Goal: Task Accomplishment & Management: Use online tool/utility

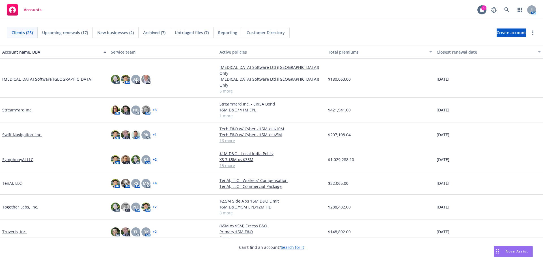
scroll to position [386, 0]
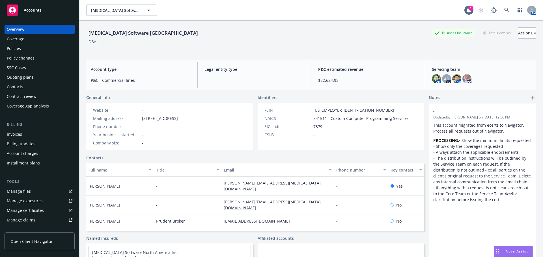
click at [32, 209] on div "Manage certificates" at bounding box center [25, 210] width 37 height 9
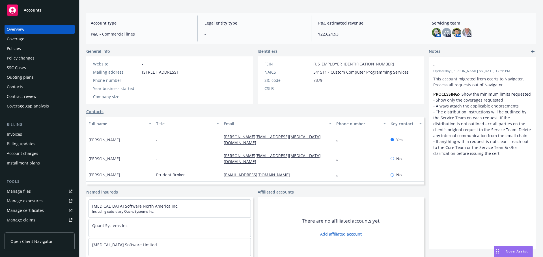
click at [218, 213] on span "Including subsidiary Quant Systems Inc." at bounding box center [169, 211] width 155 height 5
click at [96, 191] on link "Named insureds" at bounding box center [102, 192] width 32 height 6
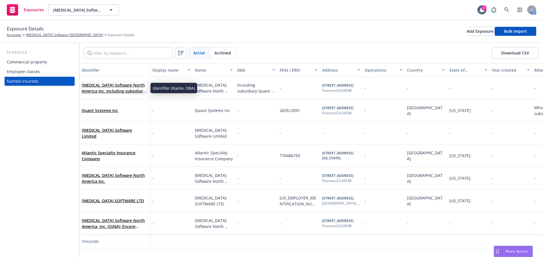
click at [127, 91] on link "Sonata Software North America Inc. Including subsidiary Quant Systems Inc." at bounding box center [114, 91] width 64 height 17
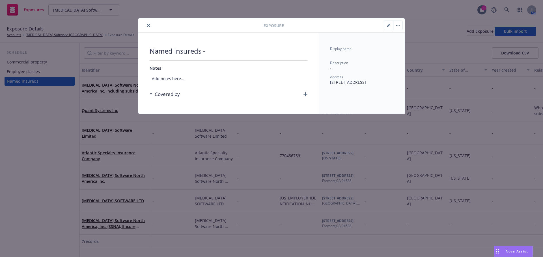
click at [388, 24] on icon "button" at bounding box center [388, 25] width 3 height 3
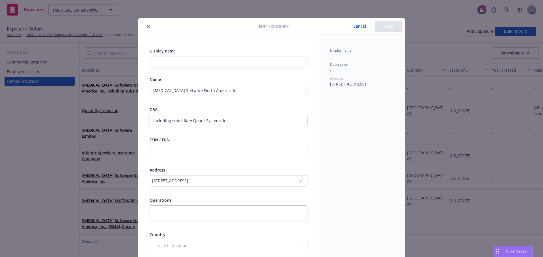
drag, startPoint x: 224, startPoint y: 122, endPoint x: 189, endPoint y: 122, distance: 34.5
click at [189, 122] on input "Including subsidiary Quant Systems Inc." at bounding box center [229, 120] width 158 height 11
type input "Including subsidiary Sonata Software Solutions North America"
drag, startPoint x: 282, startPoint y: 124, endPoint x: 131, endPoint y: 122, distance: 151.5
click at [131, 122] on div "Edit exposure Cancel Save Display name Name Sonata Software North America Inc. …" at bounding box center [271, 128] width 543 height 257
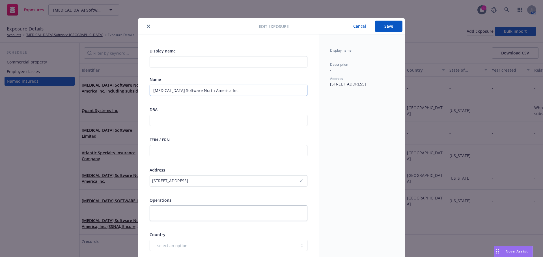
click at [223, 90] on input "Sonata Software North America Inc." at bounding box center [229, 90] width 158 height 11
paste input "Including subsidiary Sonata Software Solutions North America"
type input "Sonata Software North America Inc. Including subsidiary Sonata Software Solutio…"
click at [391, 26] on button "Save" at bounding box center [388, 26] width 27 height 11
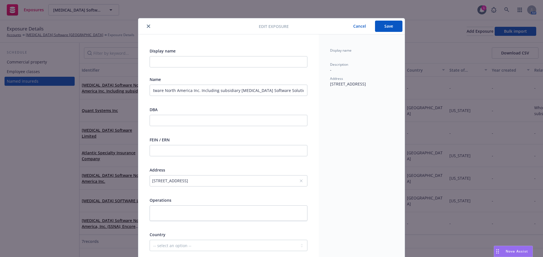
scroll to position [0, 0]
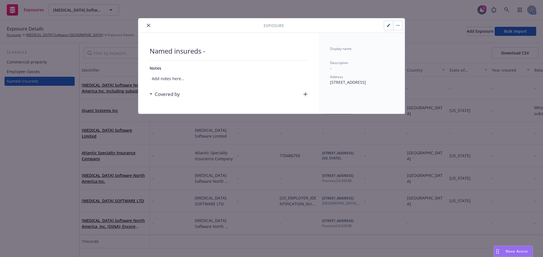
click at [148, 25] on icon "close" at bounding box center [148, 25] width 3 height 3
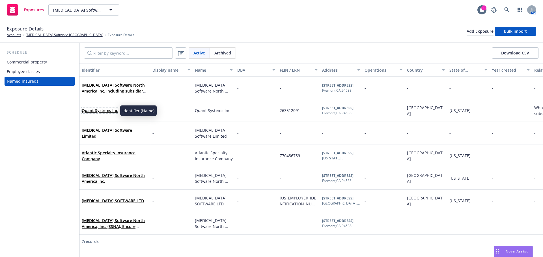
click at [104, 111] on link "Quant Systems Inc" at bounding box center [100, 110] width 36 height 5
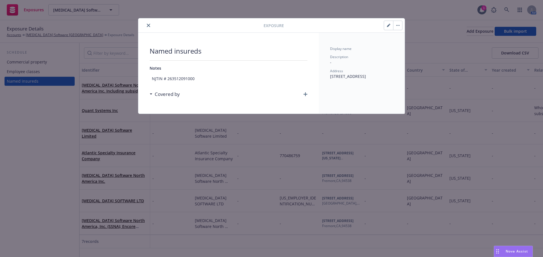
click at [390, 24] on icon "button" at bounding box center [388, 25] width 3 height 3
type textarea "x"
select select "USA"
select select "NJ"
select select "WHOLLY_OWNED_SUBSIDIARY"
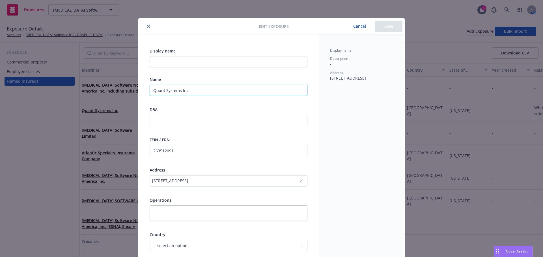
drag, startPoint x: 197, startPoint y: 89, endPoint x: 88, endPoint y: 92, distance: 109.4
click at [88, 92] on div "Edit exposure Cancel Save Display name Name Quant Systems Inc DBA FEIN / ERN 26…" at bounding box center [271, 128] width 543 height 257
type input "D"
type textarea "x"
type input "DS"
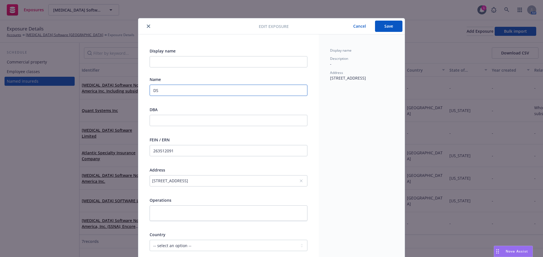
type textarea "x"
type input "D"
type textarea "x"
type input "S"
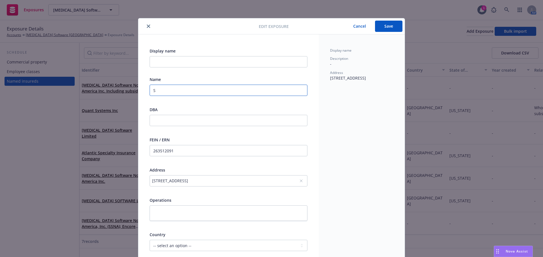
type textarea "x"
type input "So"
type textarea "x"
type input "Son"
type textarea "x"
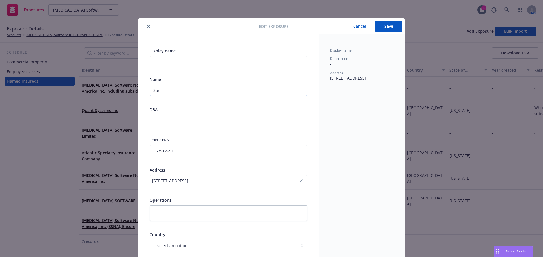
type input "Sona"
type textarea "x"
type input "Sonat"
type textarea "x"
type input "Sonata"
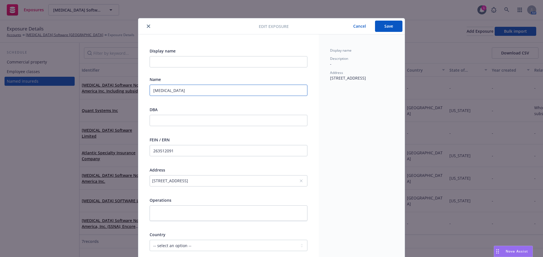
type textarea "x"
type input "Sonata"
type textarea "x"
type input "Sonata S"
type textarea "x"
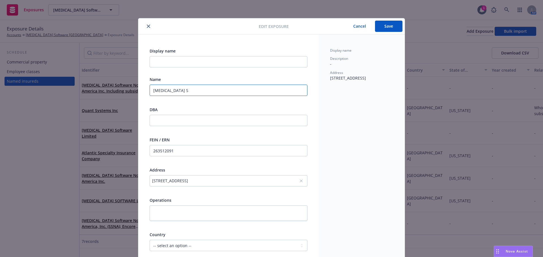
type input "Sonata So"
type textarea "x"
type input "Sonata Sof"
type textarea "x"
type input "Sonata Soft"
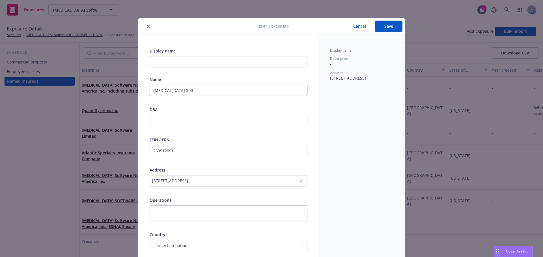
type textarea "x"
type input "Sonata Softw"
type textarea "x"
type input "Sonata Softwa"
type textarea "x"
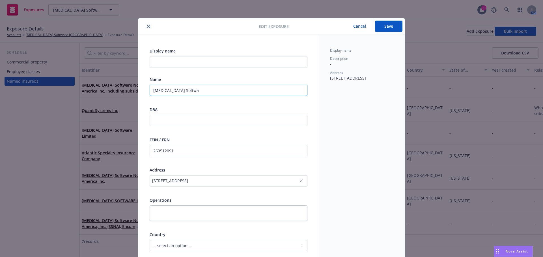
type input "Sonata Softwar"
type textarea "x"
type input "Sonata Software"
type textarea "x"
type input "Sonata Software"
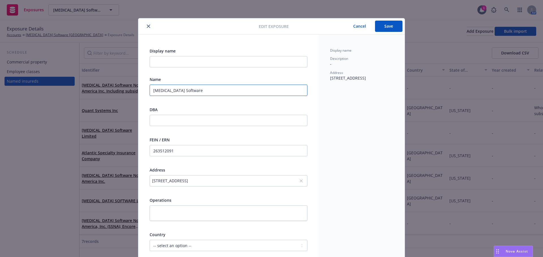
type textarea "x"
type input "Sonata Software S"
type textarea "x"
type input "Sonata Software So"
type textarea "x"
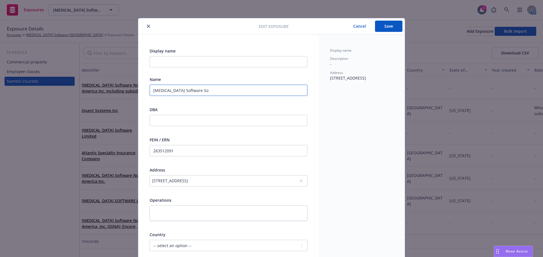
type input "Sonata Software Sol"
type textarea "x"
type input "Sonata Software Solu"
type textarea "x"
type input "Sonata Software Solut"
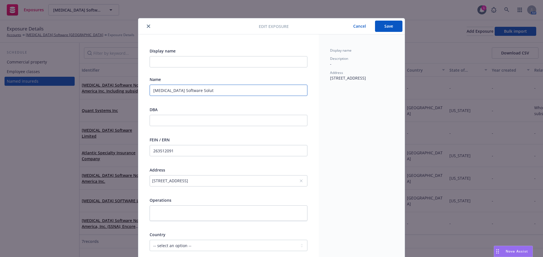
type textarea "x"
type input "Sonata Software Soluti"
type textarea "x"
type input "Sonata Software Solutio"
type textarea "x"
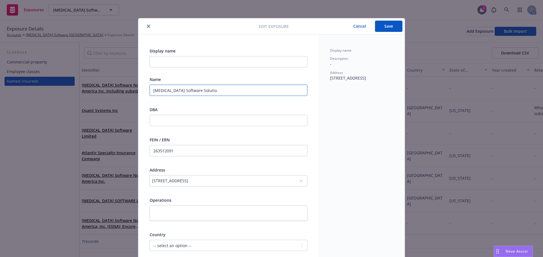
type input "Sonata Software Solution"
type textarea "x"
type input "Sonata Software Solutions"
type textarea "x"
type input "Sonata Software Solutions"
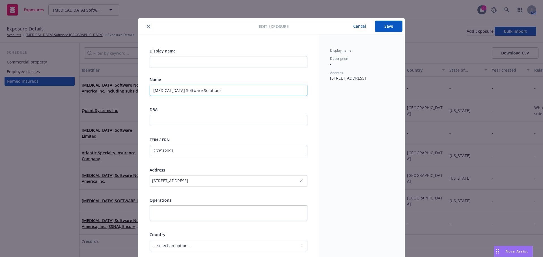
type textarea "x"
type input "Sonata Software Solutions NO"
type textarea "x"
type input "Sonata Software Solutions NOr"
type textarea "x"
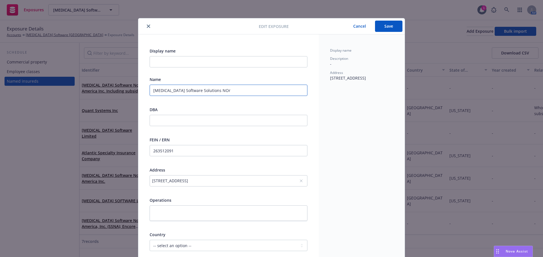
type input "Sonata Software Solutions NOrt"
type textarea "x"
type input "Sonata Software Solutions NOrth"
type textarea "x"
type input "Sonata Software Solutions NOrt"
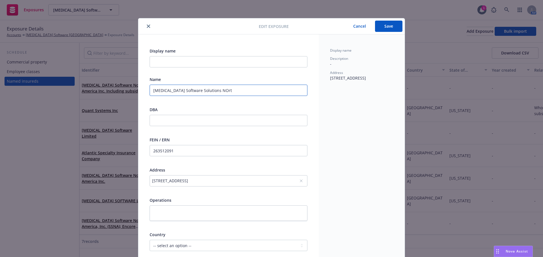
type textarea "x"
type input "Sonata Software Solutions NOr"
type textarea "x"
type input "Sonata Software Solutions NO"
type textarea "x"
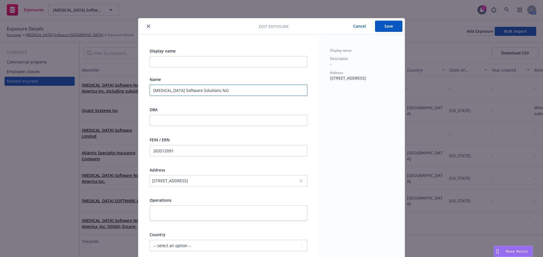
type input "Sonata Software Solutions N"
type textarea "x"
type input "Sonata Software Solutions No"
type textarea "x"
type input "Sonata Software Solutions Not"
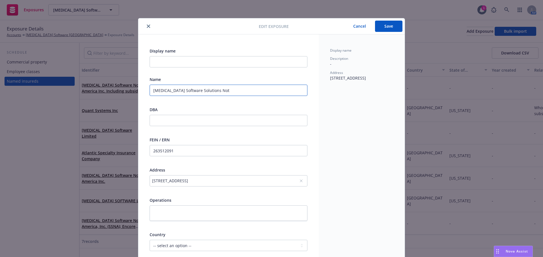
type textarea "x"
type input "Sonata Software Solutions Noth"
type textarea "x"
type input "Sonata Software Solutions Noth"
type textarea "x"
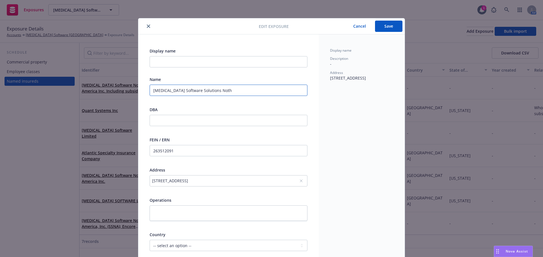
type input "Sonata Software Solutions Noth A"
type textarea "x"
type input "Sonata Software Solutions Noth"
type textarea "x"
type input "Sonata Software Solutions Noth"
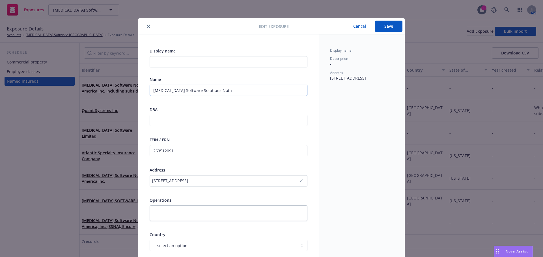
type textarea "x"
type input "Sonata Software Solutions Not"
type textarea "x"
type input "Sonata Software Solutions No"
type textarea "x"
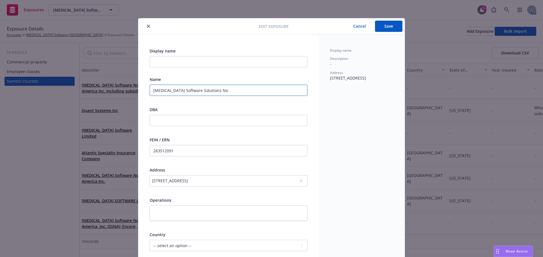
type input "Sonata Software Solutions Nor"
type textarea "x"
type input "Sonata Software Solutions Nort"
type textarea "x"
type input "Sonata Software Solutions North"
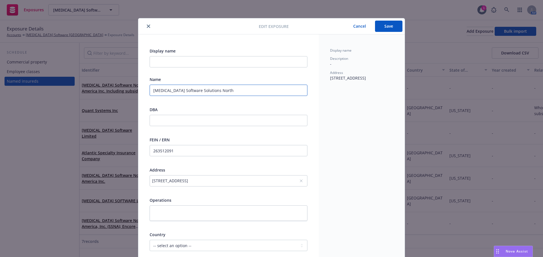
type textarea "x"
type input "Sonata Software Solutions North"
type textarea "x"
type input "Sonata Software Solutions North A"
type textarea "x"
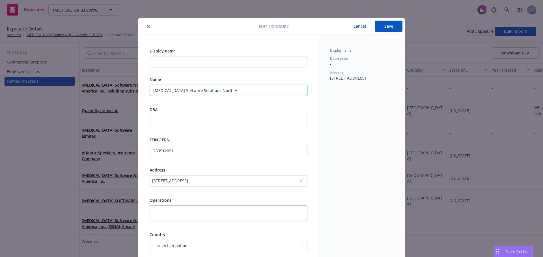
type input "Sonata Software Solutions North Am"
type textarea "x"
type input "Sonata Software Solutions North Ame"
type textarea "x"
type input "Sonata Software Solutions North Ameri"
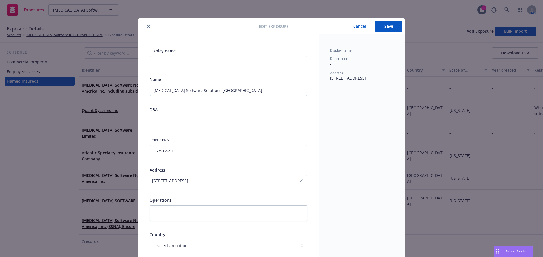
type textarea "x"
type input "Sonata Software Solutions North Americ"
type textarea "x"
type input "Sonata Software Solutions North America"
type textarea "x"
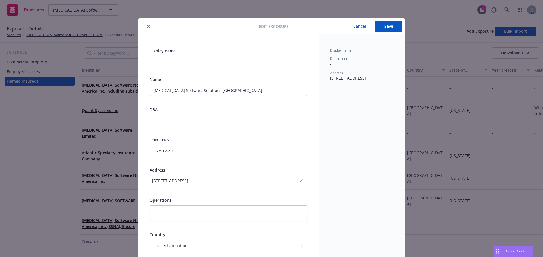
type input "Sonata Software Solutions North America"
type textarea "x"
type input "Sonata Software Solutions North America"
type textarea "x"
type input "Sonata Software Solutions North America,"
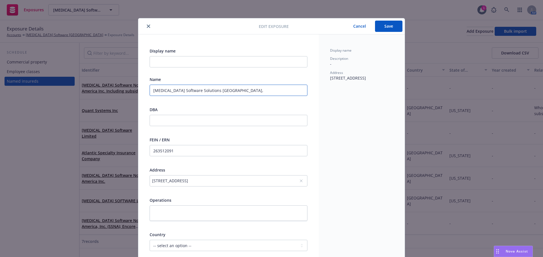
type textarea "x"
type input "Sonata Software Solutions North America,"
type textarea "x"
type input "Sonata Software Solutions North America, I"
type textarea "x"
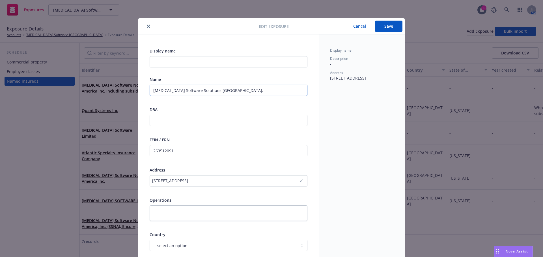
type input "Sonata Software Solutions North America, In"
type textarea "x"
type input "Sonata Software Solutions North America, Inc"
type textarea "x"
type input "Sonata Software Solutions North America, Inc."
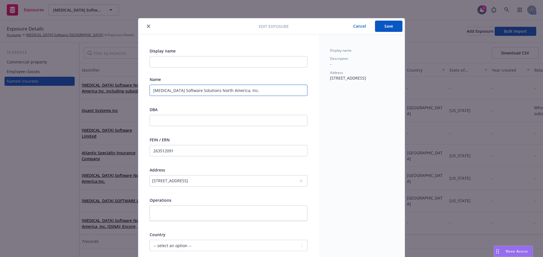
type textarea "x"
type input "Sonata Software Solutions North America, Inc."
click at [385, 29] on button "Save" at bounding box center [388, 26] width 27 height 11
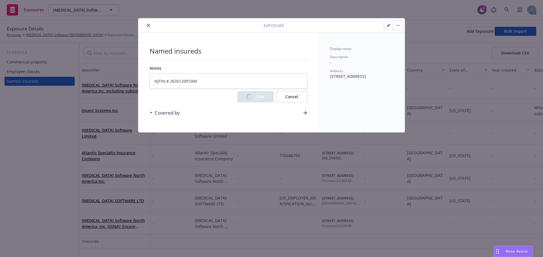
type textarea "x"
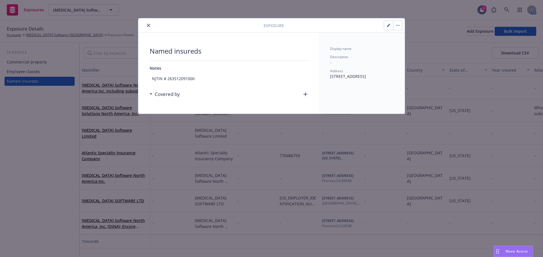
click at [148, 25] on icon "close" at bounding box center [148, 25] width 3 height 3
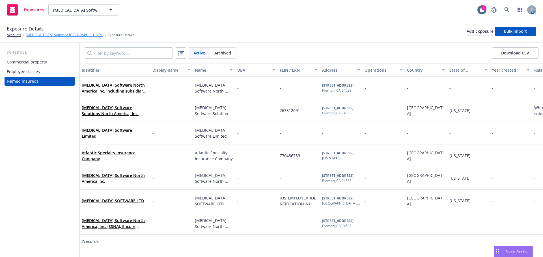
click at [38, 36] on link "Sonata Software North America" at bounding box center [64, 35] width 77 height 5
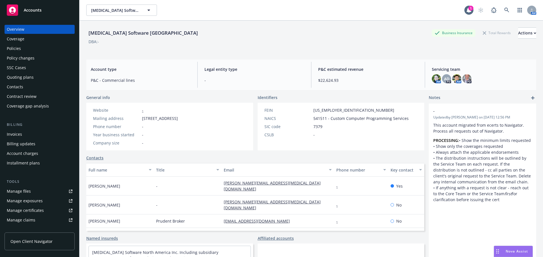
click at [25, 51] on div "Policies" at bounding box center [40, 48] width 66 height 9
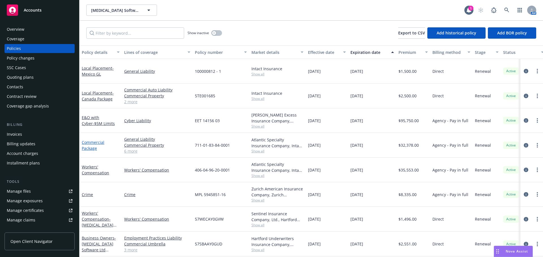
click at [93, 147] on link "Commercial Package" at bounding box center [93, 145] width 23 height 11
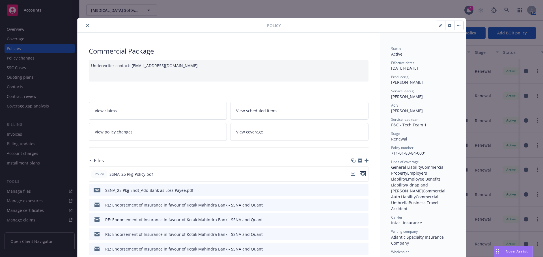
click at [361, 174] on icon "preview file" at bounding box center [362, 174] width 5 height 4
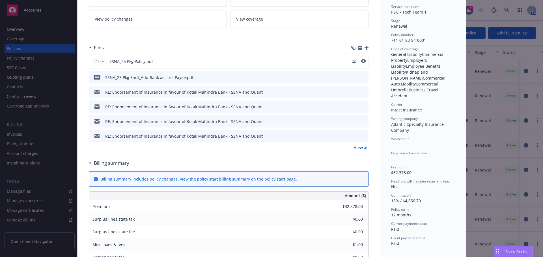
click at [362, 149] on link "View all" at bounding box center [361, 148] width 15 height 6
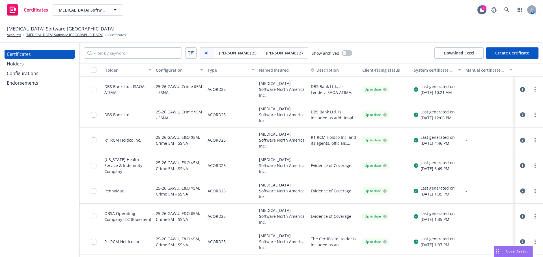
click at [520, 90] on icon "button" at bounding box center [522, 89] width 5 height 5
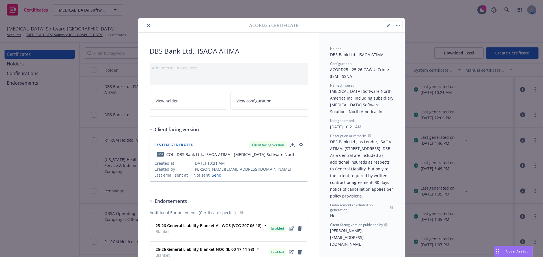
click at [387, 25] on icon "button" at bounding box center [388, 25] width 3 height 3
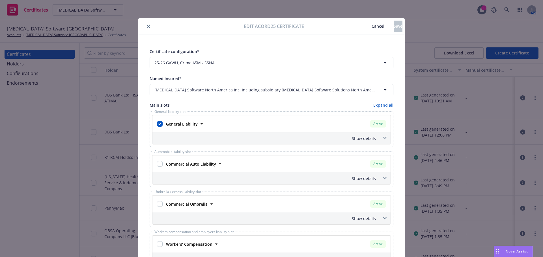
click at [147, 27] on icon "close" at bounding box center [148, 26] width 3 height 3
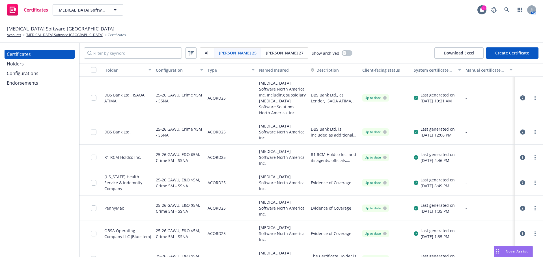
click at [520, 96] on icon "button" at bounding box center [522, 98] width 5 height 5
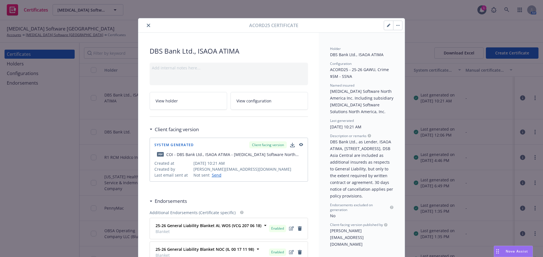
click at [387, 26] on icon "button" at bounding box center [388, 25] width 3 height 3
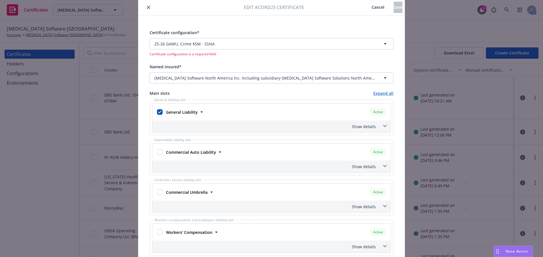
scroll to position [28, 0]
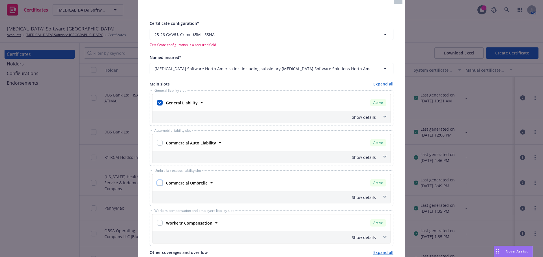
click at [157, 183] on input "checkbox" at bounding box center [160, 183] width 6 height 6
checkbox input "true"
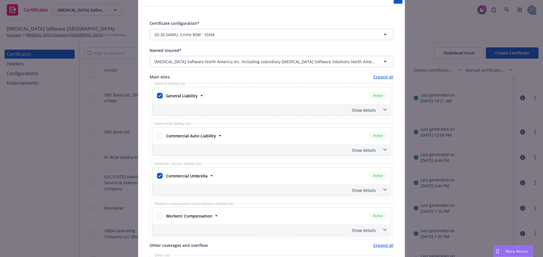
click at [365, 190] on div "Show details" at bounding box center [264, 191] width 222 height 6
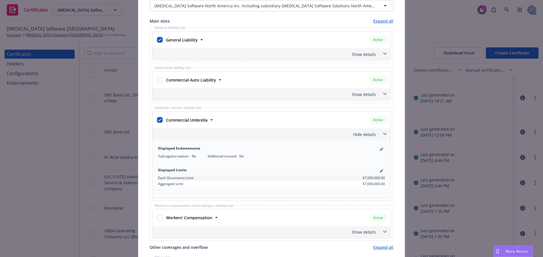
scroll to position [85, 0]
click at [380, 172] on icon "pencil" at bounding box center [381, 170] width 3 height 3
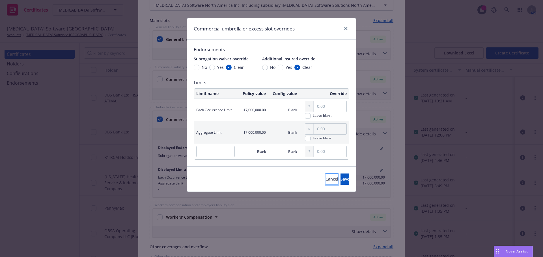
click at [325, 178] on span "Cancel" at bounding box center [331, 179] width 13 height 5
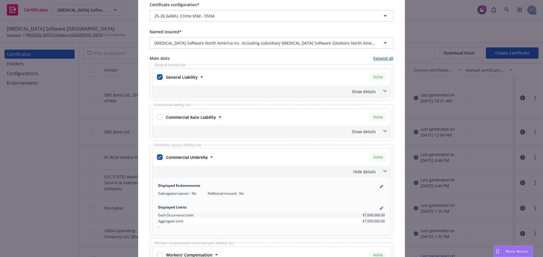
scroll to position [0, 0]
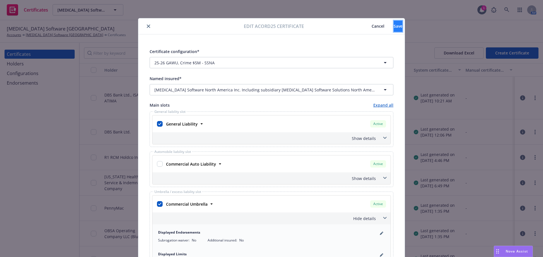
click at [393, 25] on span "Save" at bounding box center [397, 25] width 9 height 5
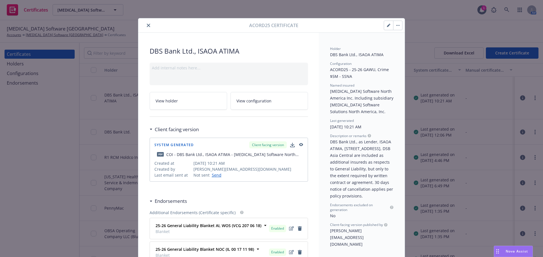
click at [259, 103] on span "View configuration" at bounding box center [253, 101] width 35 height 6
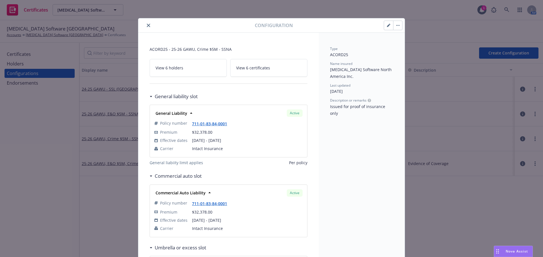
click at [387, 25] on icon "button" at bounding box center [388, 25] width 3 height 3
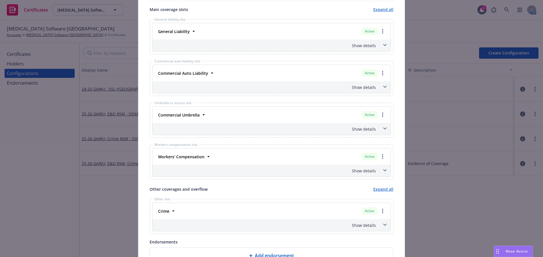
scroll to position [254, 0]
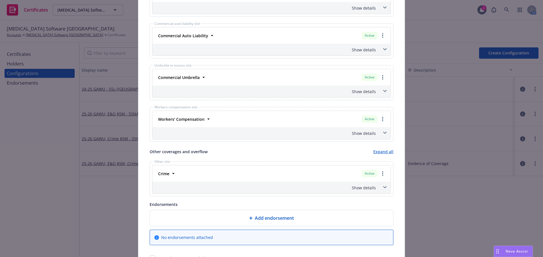
click at [293, 86] on div "Show details" at bounding box center [271, 92] width 238 height 12
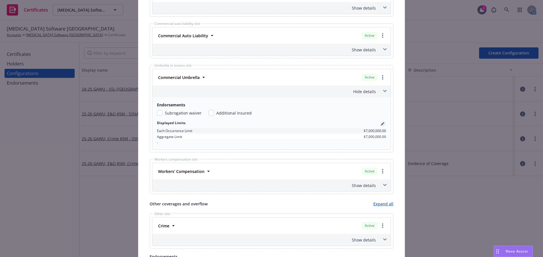
click at [383, 123] on icon "pencil" at bounding box center [383, 122] width 1 height 1
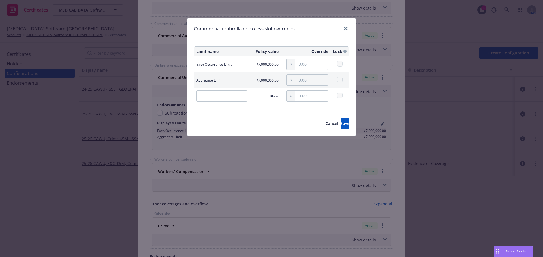
click at [264, 66] on span "$7,000,000.00" at bounding box center [267, 64] width 22 height 5
click at [325, 123] on span "Cancel" at bounding box center [331, 123] width 13 height 5
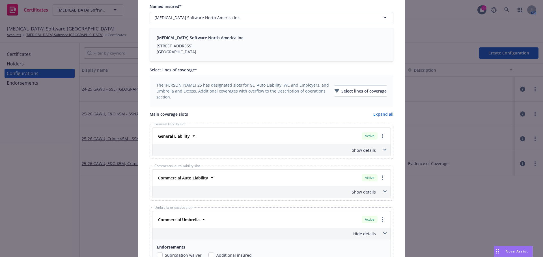
scroll to position [0, 0]
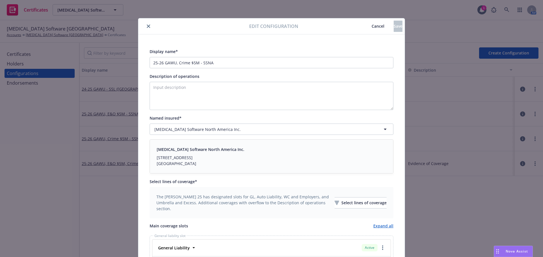
click at [363, 26] on button "Cancel" at bounding box center [377, 26] width 31 height 11
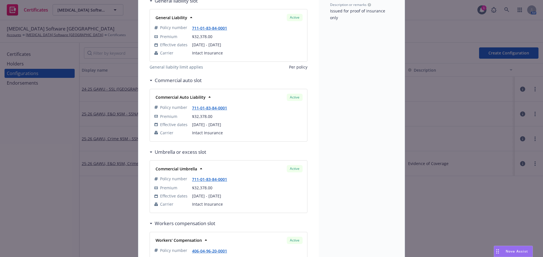
scroll to position [113, 0]
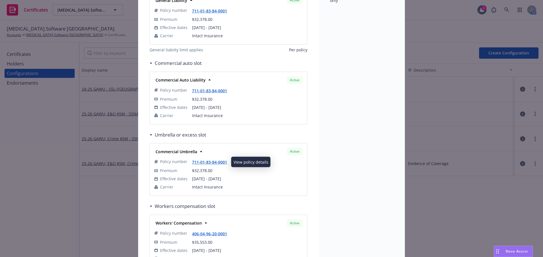
click at [209, 163] on link "711-01-83-84-0001" at bounding box center [212, 162] width 40 height 5
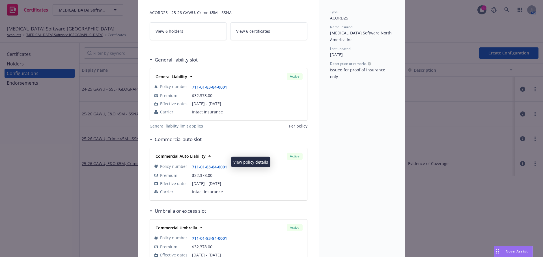
scroll to position [0, 0]
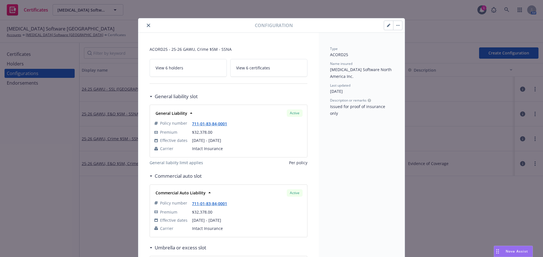
click at [147, 26] on icon "close" at bounding box center [148, 25] width 3 height 3
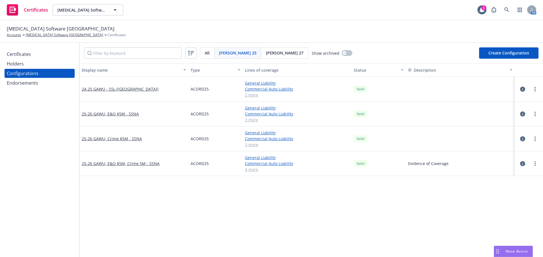
click at [46, 55] on div "Certificates" at bounding box center [40, 54] width 66 height 9
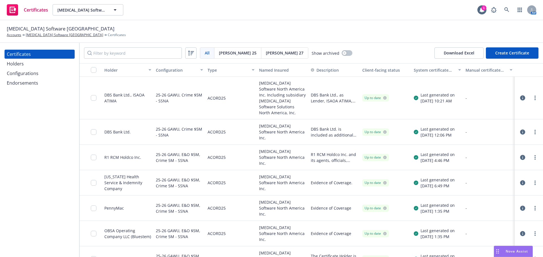
click at [520, 96] on icon "button" at bounding box center [522, 98] width 5 height 5
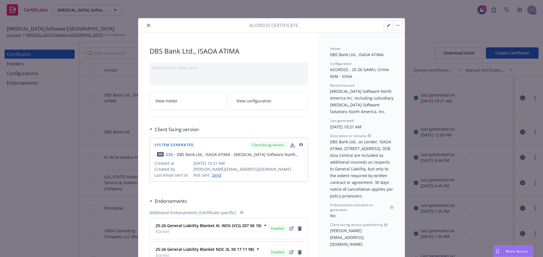
click at [384, 27] on button "button" at bounding box center [388, 25] width 9 height 9
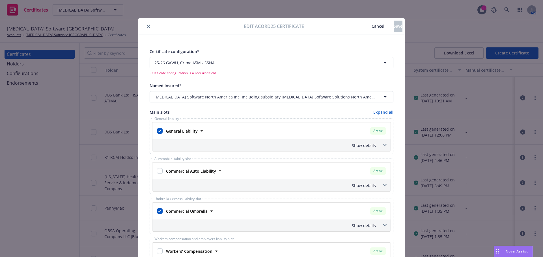
click at [371, 27] on span "Cancel" at bounding box center [377, 25] width 13 height 5
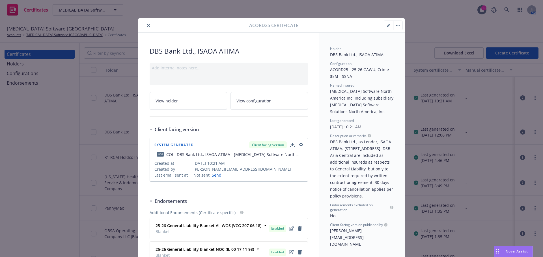
click at [387, 26] on icon "button" at bounding box center [388, 25] width 3 height 3
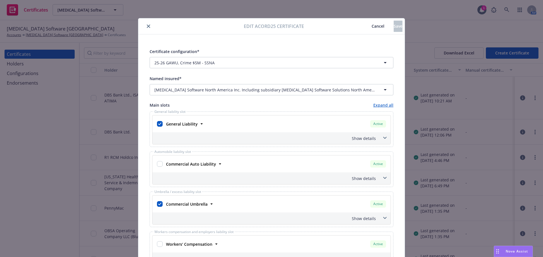
click at [147, 26] on icon "close" at bounding box center [148, 26] width 3 height 3
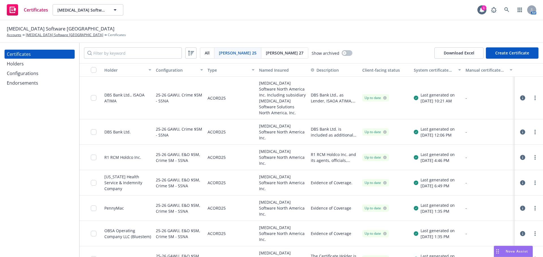
click at [520, 96] on icon "button" at bounding box center [522, 98] width 5 height 5
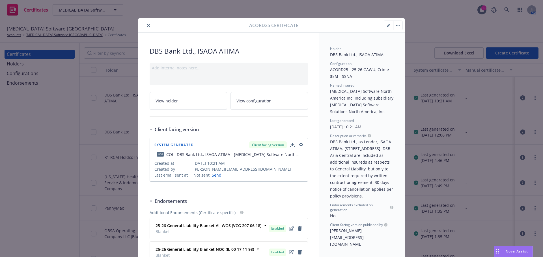
click at [396, 25] on icon "button" at bounding box center [397, 25] width 3 height 1
click at [400, 50] on link "Regenerate" at bounding box center [440, 52] width 99 height 11
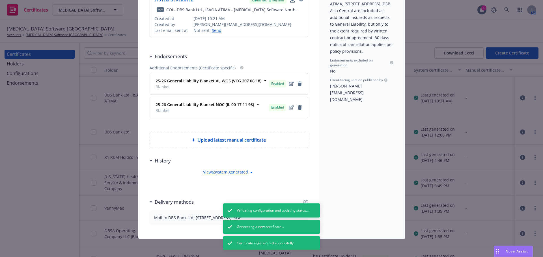
scroll to position [151, 0]
click at [248, 169] on icon at bounding box center [251, 172] width 7 height 7
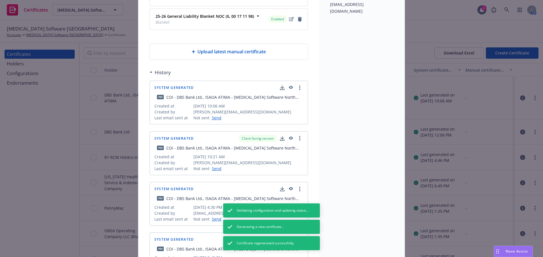
scroll to position [236, 0]
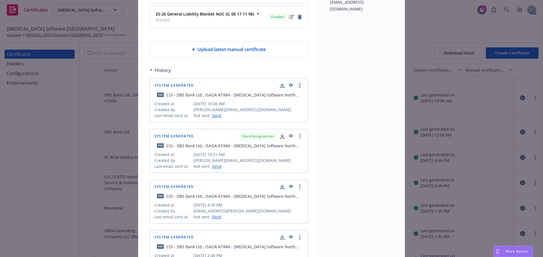
click at [298, 86] on link "more" at bounding box center [299, 85] width 7 height 7
click at [290, 95] on link "Show in client navigator" at bounding box center [273, 97] width 64 height 11
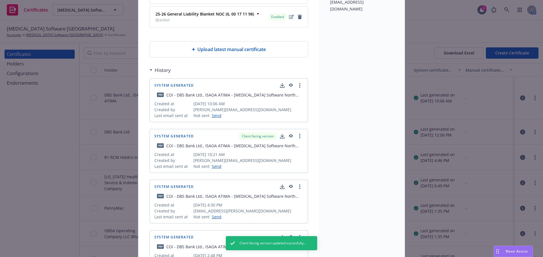
click at [289, 84] on icon "button" at bounding box center [291, 85] width 4 height 3
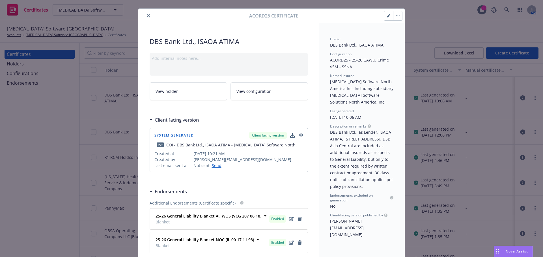
scroll to position [0, 0]
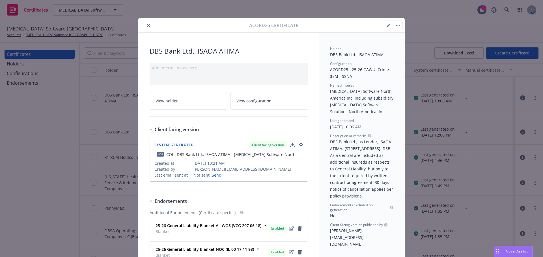
click at [147, 25] on icon "close" at bounding box center [148, 25] width 3 height 3
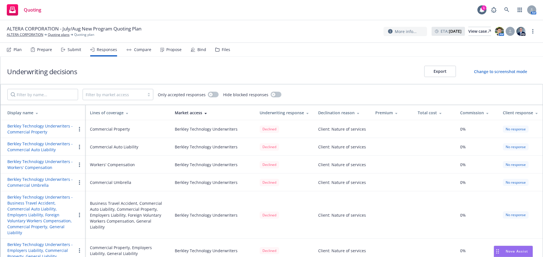
drag, startPoint x: 367, startPoint y: 11, endPoint x: 303, endPoint y: 12, distance: 64.5
click at [367, 11] on div "Quoting 1 AM" at bounding box center [271, 10] width 543 height 20
click at [45, 50] on div "Prepare" at bounding box center [44, 49] width 15 height 5
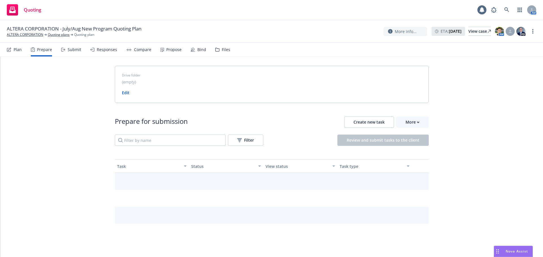
click at [64, 48] on icon at bounding box center [63, 50] width 4 height 4
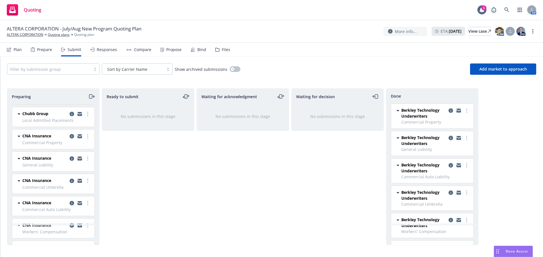
scroll to position [339, 0]
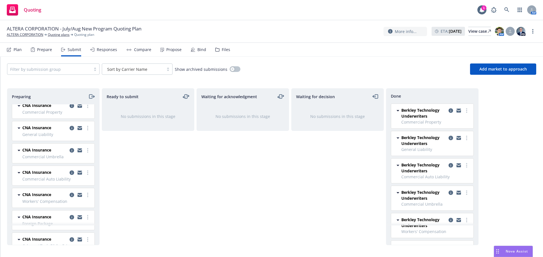
drag, startPoint x: 322, startPoint y: 33, endPoint x: 222, endPoint y: 36, distance: 99.5
click at [322, 33] on div "ALTERA CORPORATION - July/Aug New Program Quoting Plan ALTERA CORPORATION Quoti…" at bounding box center [271, 31] width 529 height 12
click at [113, 51] on div "Responses" at bounding box center [107, 49] width 20 height 5
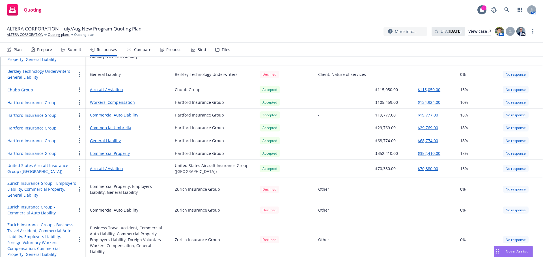
scroll to position [198, 0]
click at [68, 51] on div "Submit" at bounding box center [75, 49] width 14 height 5
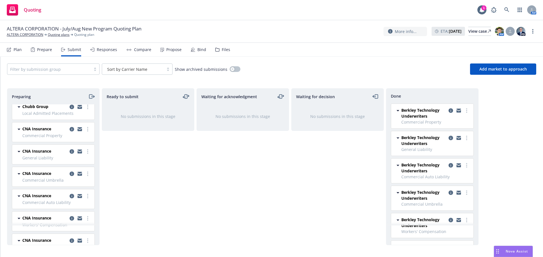
scroll to position [311, 0]
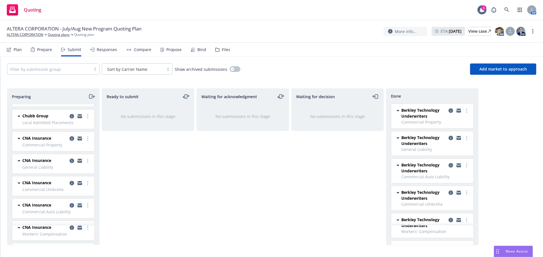
drag, startPoint x: 68, startPoint y: 139, endPoint x: 66, endPoint y: 142, distance: 3.2
click at [70, 139] on icon "copy logging email" at bounding box center [72, 139] width 5 height 5
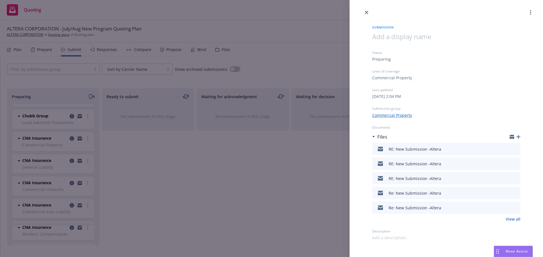
click at [518, 135] on icon "button" at bounding box center [518, 137] width 4 height 4
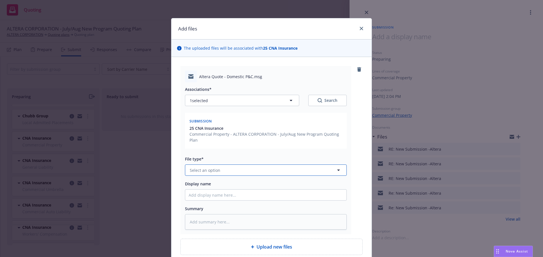
drag, startPoint x: 204, startPoint y: 170, endPoint x: 207, endPoint y: 162, distance: 8.9
click at [204, 170] on span "Select an option" at bounding box center [205, 171] width 31 height 6
type input "quote"
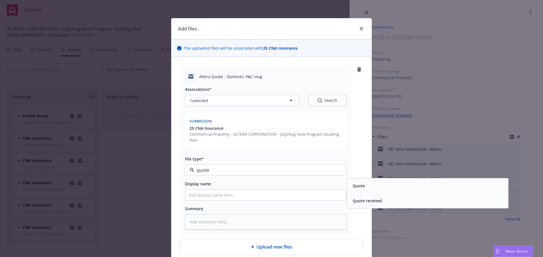
click at [400, 198] on div "Quote received" at bounding box center [427, 201] width 154 height 8
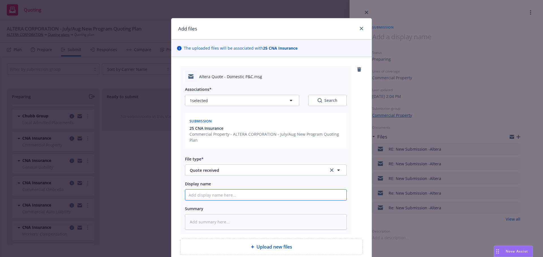
click at [233, 197] on input "Display name" at bounding box center [265, 195] width 161 height 11
type textarea "x"
type input "D"
type textarea "x"
type input "Do"
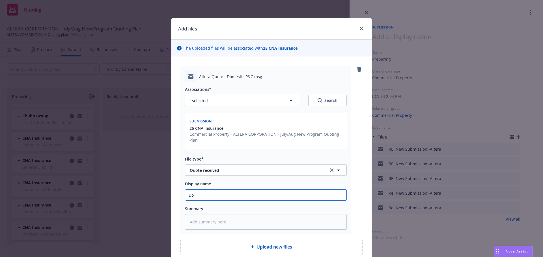
type textarea "x"
type input "Dom"
type textarea "x"
type input "Dome"
type textarea "x"
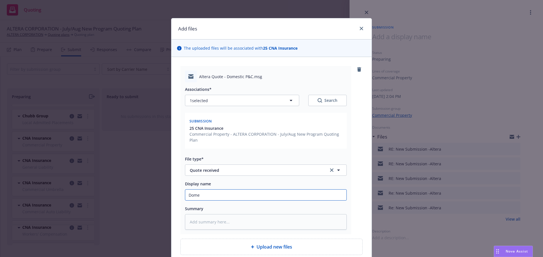
type input "Domes"
type textarea "x"
type input "Domest"
type textarea "x"
type input "Domesti"
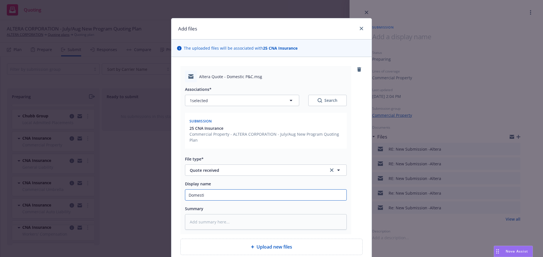
type textarea "x"
type input "Domestic"
type textarea "x"
type input "Domestic"
type textarea "x"
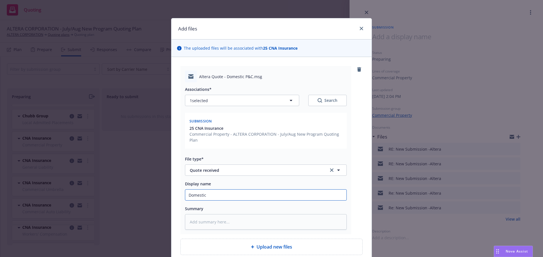
type input "Domestic P"
type textarea "x"
type input "Domestic Pac"
type textarea "x"
type input "Domestic Pack"
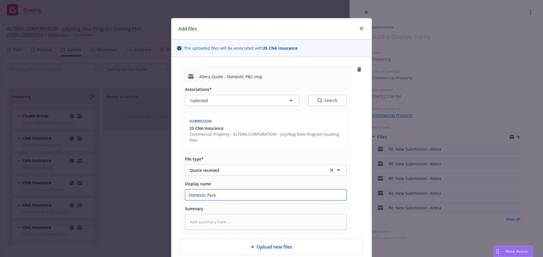
type textarea "x"
type input "Domestic Packa"
type textarea "x"
type input "Domestic Packag"
type textarea "x"
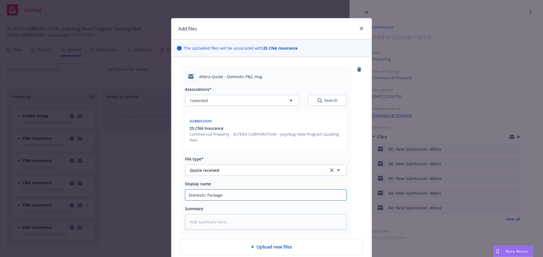
type input "Domestic Package"
type textarea "x"
type input "Domestic Package q"
type textarea "x"
type input "Domestic Package quo"
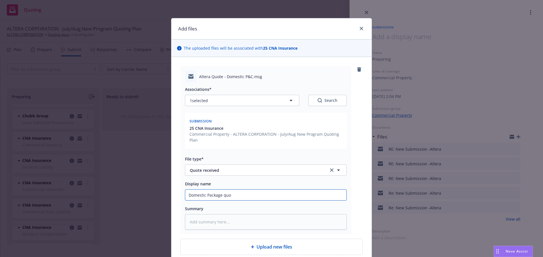
type textarea "x"
type input "Domestic Package quote"
type textarea "x"
type input "Domestic Package quote"
type textarea "x"
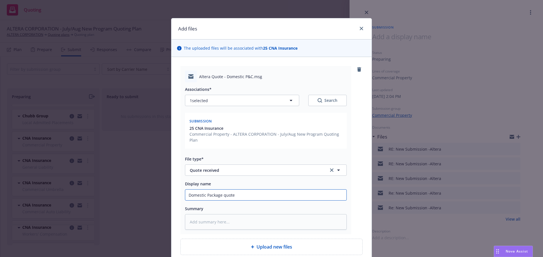
type input "Domestic Package quote -"
type textarea "x"
type input "Domestic Package quote -"
type textarea "x"
type input "Domestic Package quote - L"
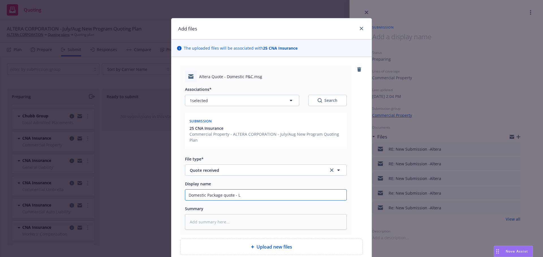
type textarea "x"
type input "Domestic Package quote - Lo"
type textarea "x"
type input "Domestic Package quote - Lot"
type textarea "x"
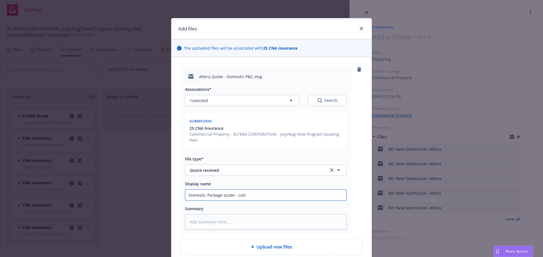
type input "Domestic Package quote - Lots"
type textarea "x"
type input "Domestic Package quote - Lots"
type textarea "x"
type input "Domestic Package quote - Lot"
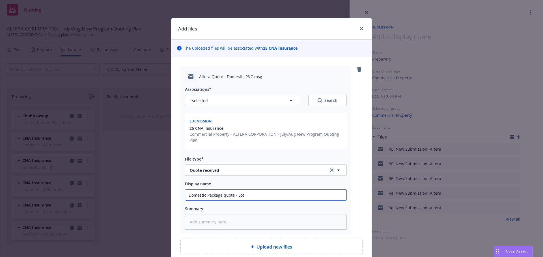
type textarea "x"
type input "Domestic Package quote - Lo"
type textarea "x"
type input "Domestic Package quote - L"
type textarea "x"
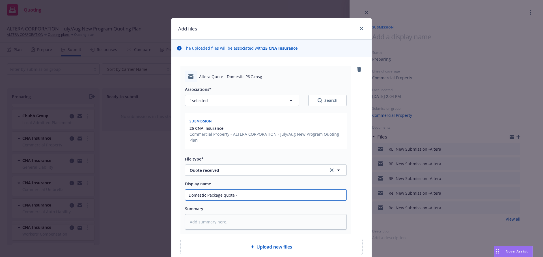
type input "Domestic Package quote - P"
type textarea "x"
type input "Domestic Package quote - Pro"
type textarea "x"
type input "Domestic Package quote - Proi"
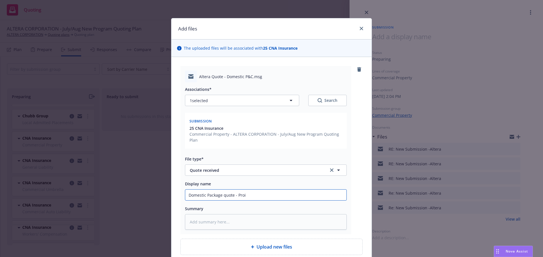
type textarea "x"
type input "Domestic Package quote - Proip"
type textarea "x"
type input "Domestic Package quote - Proi"
type textarea "x"
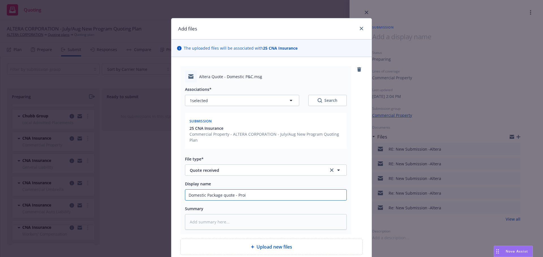
type input "Domestic Package quote - Pro"
type textarea "x"
type input "Domestic Package quote - Prop"
type textarea "x"
type input "Domestic Package quote - Prope"
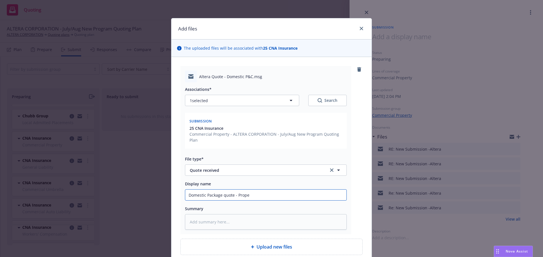
type textarea "x"
type input "Domestic Package quote - Proper"
type textarea "x"
type input "Domestic Package quote - Propert"
type textarea "x"
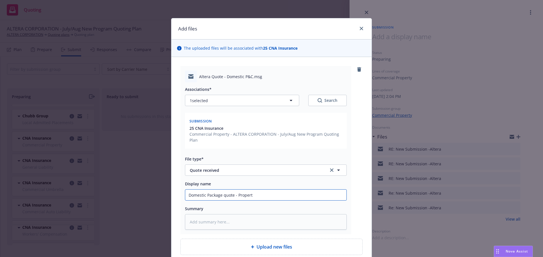
type input "Domestic Package quote - Property"
type textarea "x"
type input "Domestic Package quote - Property"
type textarea "x"
type input "Domestic Package quote - Property O"
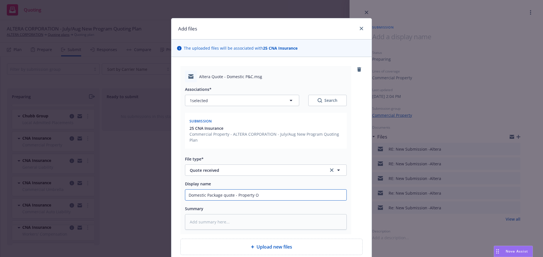
type textarea "x"
type input "Domestic Package quote - Property Op"
type textarea "x"
type input "Domestic Package quote - Property Optoi"
type textarea "x"
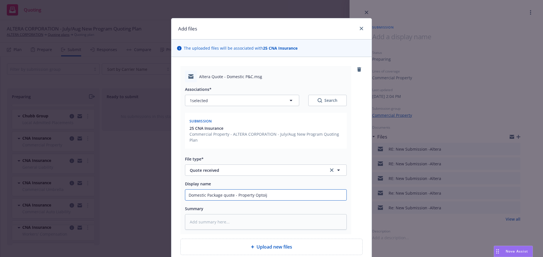
type input "Domestic Package quote - Property Optoijn"
type textarea "x"
type input "Domestic Package quote - Property Optoij"
type textarea "x"
type input "Domestic Package quote - Property Optoi"
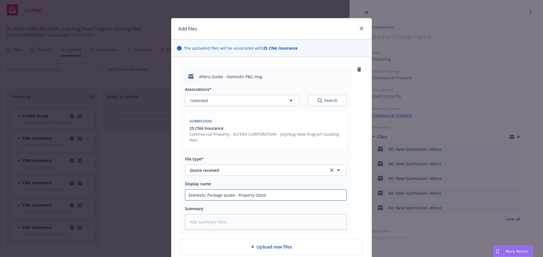
type textarea "x"
type input "Domestic Package quote - Property Optoins"
click at [234, 198] on input "Domestic Package quote - Property Optoins" at bounding box center [265, 195] width 161 height 11
type textarea "x"
type input "Domestic Package quote Property Optoins"
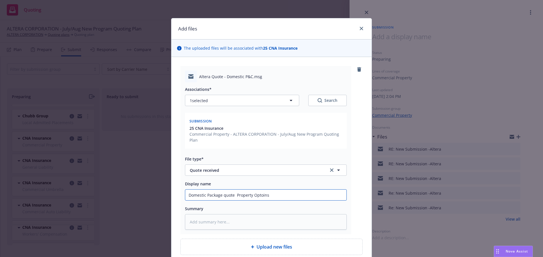
type textarea "x"
type input "Domestic Package quote + Property Optoins"
type textarea "x"
type input "Domestic Package quote + Property Optons"
type textarea "x"
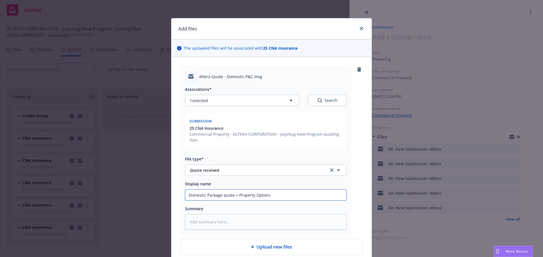
type input "Domestic Package quote + Property Optns"
type textarea "x"
type input "Domestic Package quote + Property Optins"
type textarea "x"
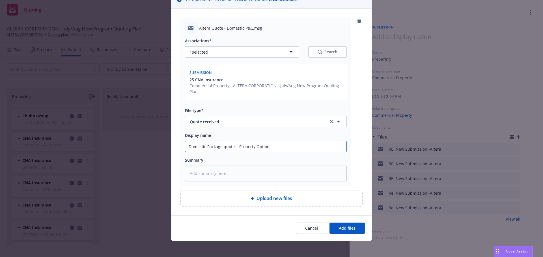
scroll to position [51, 0]
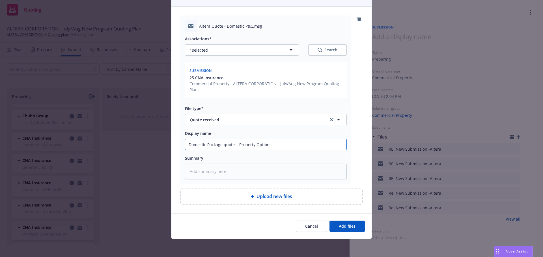
type input "Domestic Package quote + Property Options"
type textarea "x"
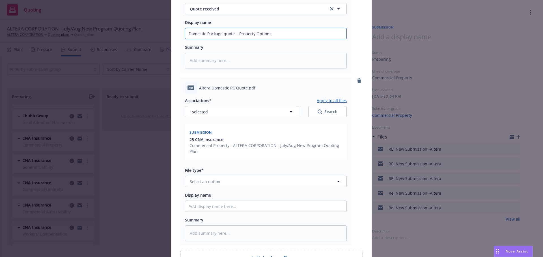
scroll to position [164, 0]
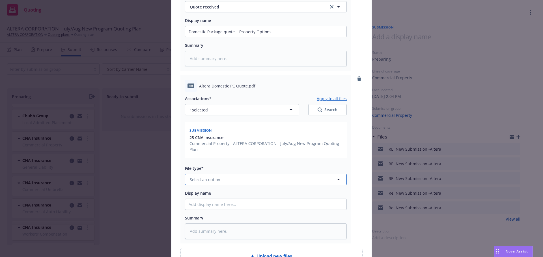
click at [212, 181] on span "Select an option" at bounding box center [205, 180] width 31 height 6
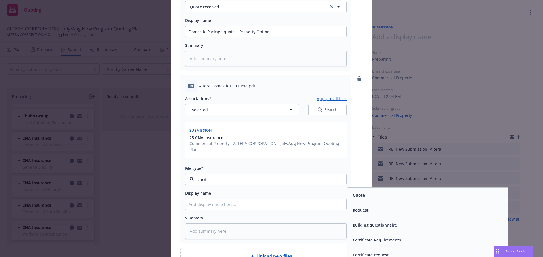
type input "quote"
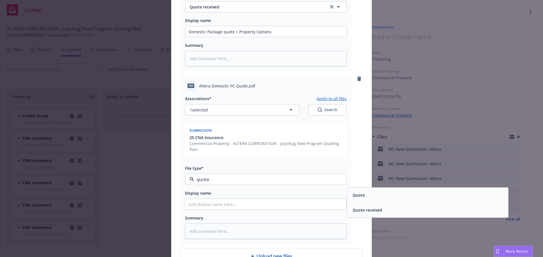
click at [372, 192] on div "Quote" at bounding box center [427, 195] width 154 height 8
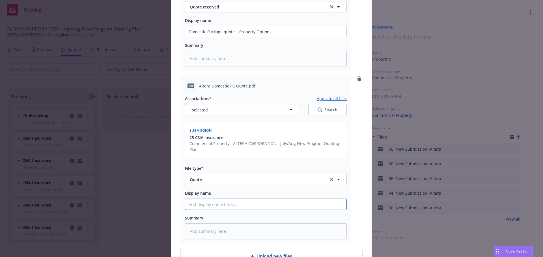
click at [228, 37] on input "Display name" at bounding box center [265, 31] width 161 height 11
type textarea "x"
type input "Q"
type textarea "x"
type input "Qu"
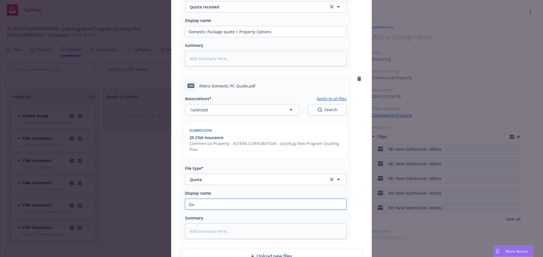
type textarea "x"
type input "Quo"
type textarea "x"
type input "Quot"
type textarea "x"
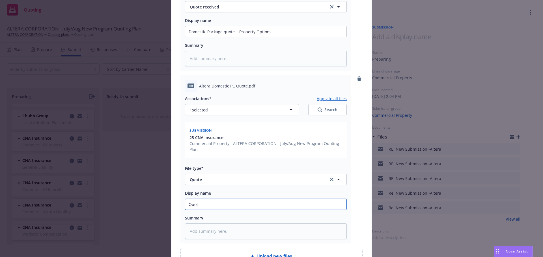
type input "Quote"
type textarea "x"
type input "Quot"
type textarea "x"
type input "Quo"
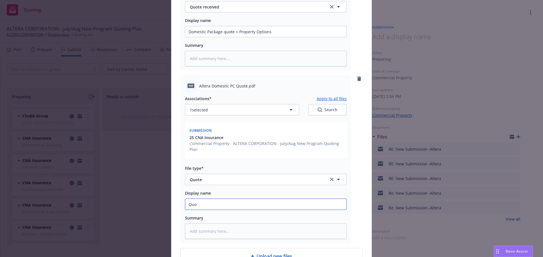
type textarea "x"
type input "Qu"
type textarea "x"
type input "Q"
type textarea "x"
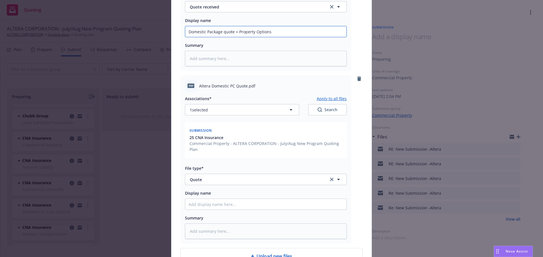
click at [185, 30] on input "Domestic Package quote + Property Options" at bounding box center [265, 31] width 161 height 11
type textarea "x"
type input "CDomestic Package quote + Property Options"
type textarea "x"
type input "CNDomestic Package quote + Property Options"
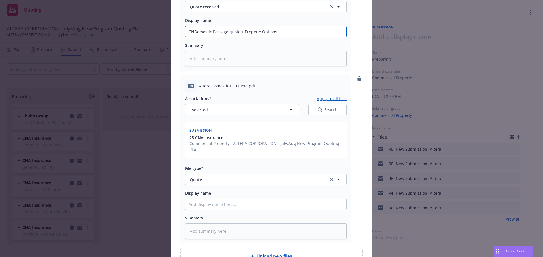
type textarea "x"
type input "CNADomestic Package quote + Property Options"
type textarea "x"
type input "CNA Domestic Package quote + Property Options"
drag, startPoint x: 196, startPoint y: 204, endPoint x: 196, endPoint y: 207, distance: 4.0
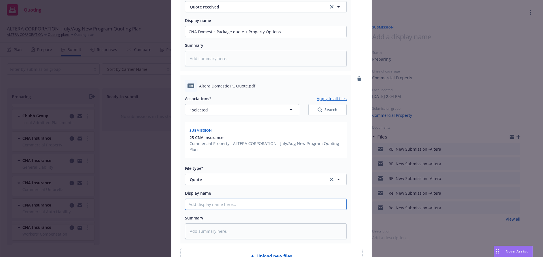
click at [196, 37] on input "Display name" at bounding box center [265, 31] width 161 height 11
type textarea "x"
type input "Al"
type textarea "x"
type input "Alt"
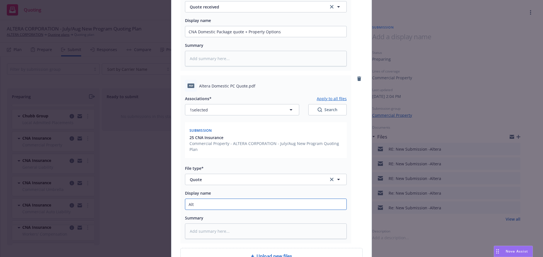
type textarea "x"
type input "Alte"
type textarea "x"
type input "Alte"
type textarea "x"
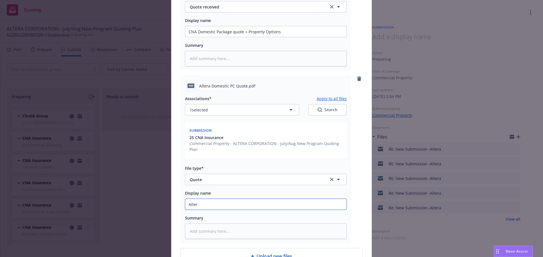
type input "Altera"
type textarea "x"
type input "Alter"
type textarea "x"
type input "Alte"
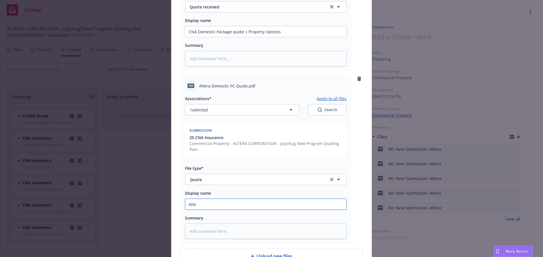
type textarea "x"
type input "Alt"
type textarea "x"
type input "Al"
type textarea "x"
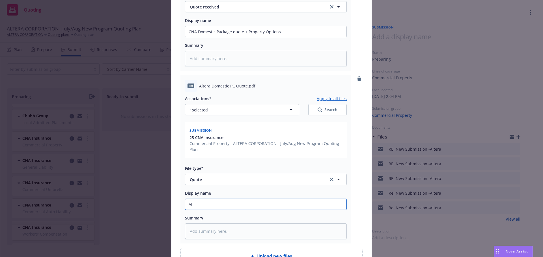
type input "A"
type textarea "x"
type input "CN"
type textarea "x"
type input "CNA"
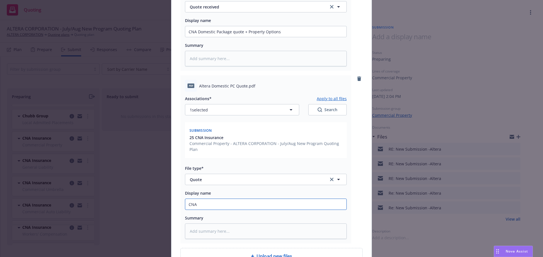
type textarea "x"
type input "CNA"
type textarea "x"
type input "CNA Do"
type textarea "x"
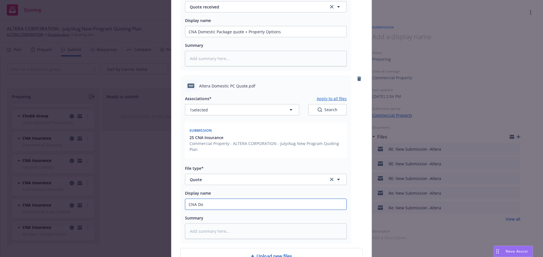
type input "CNA Dom"
type textarea "x"
type input "CNA Dome"
type textarea "x"
type input "CNA Domes"
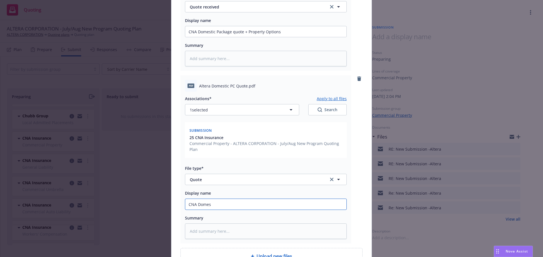
type textarea "x"
type input "CNA Domesti"
type textarea "x"
type input "CNA Domestic"
type textarea "x"
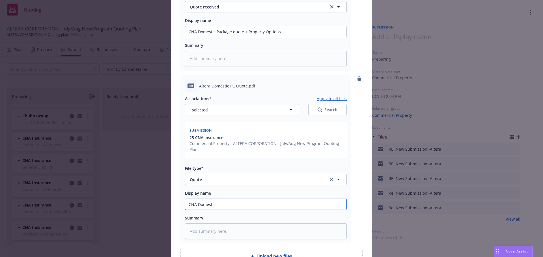
type input "CNA Domestic"
type textarea "x"
type input "CNA Domestic P&"
type textarea "x"
type input "CNA Domestic P&*"
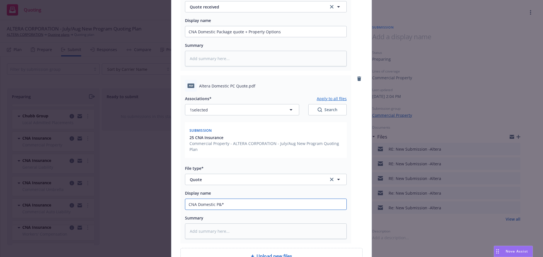
type textarea "x"
type input "CNA Domestic P&*C"
type textarea "x"
type input "CNA Domestic P&"
type textarea "x"
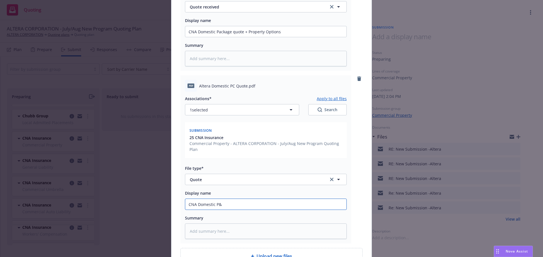
type input "CNA Domestic P&C"
type textarea "x"
type input "CNA Domestic P&C"
type textarea "x"
type input "CNA Domestic P&C qu"
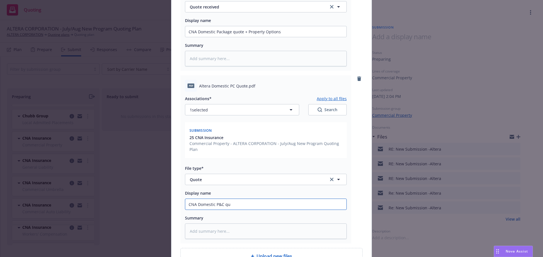
type textarea "x"
type input "CNA Domestic P&C quo"
type textarea "x"
type input "CNA Domestic P&C qu"
type textarea "x"
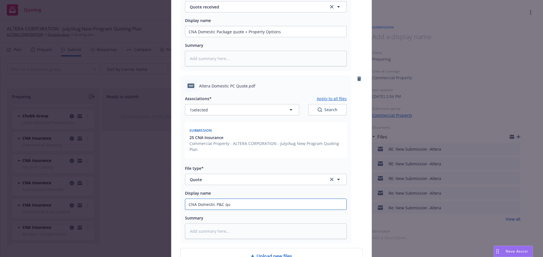
type input "CNA Domestic P&C q"
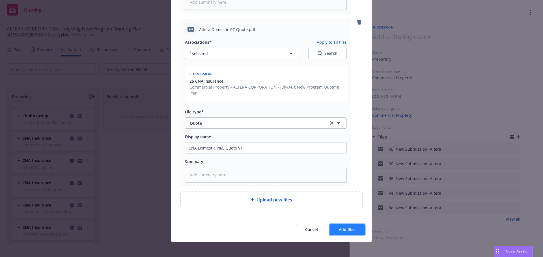
click at [340, 233] on button "Add files" at bounding box center [346, 229] width 35 height 11
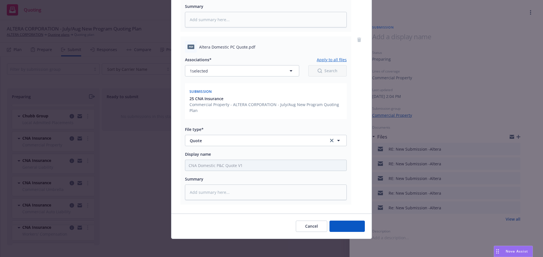
scroll to position [203, 0]
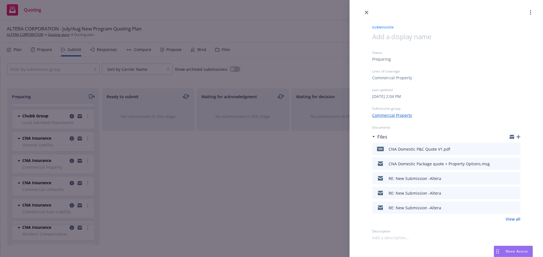
click at [160, 184] on div "Submission Status Preparing Lines of coverage Commercial Property Last updated …" at bounding box center [271, 128] width 543 height 257
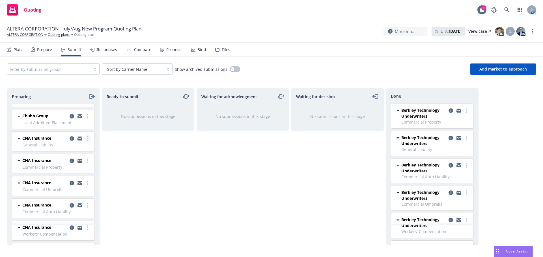
click at [84, 140] on link "more" at bounding box center [87, 138] width 7 height 7
click at [60, 185] on span "Add accepted decision" at bounding box center [58, 183] width 57 height 5
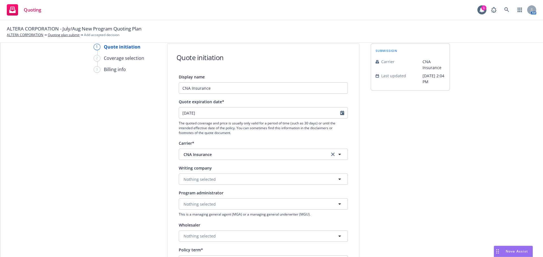
scroll to position [28, 0]
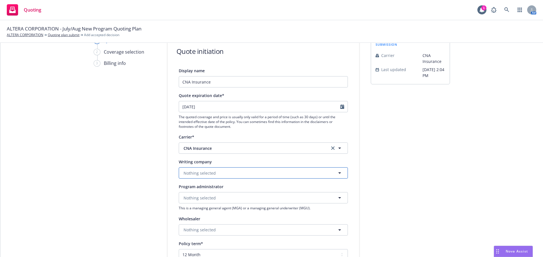
click at [202, 170] on button "Nothing selected" at bounding box center [263, 173] width 169 height 11
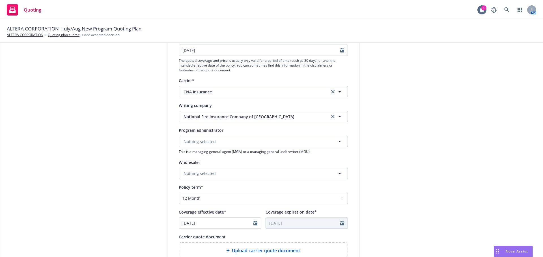
scroll to position [113, 0]
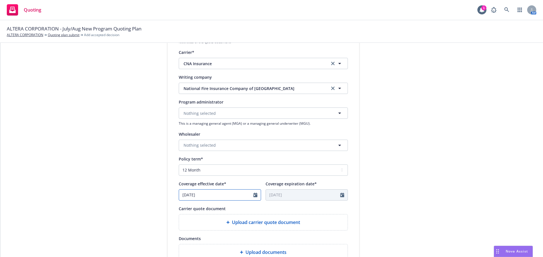
click at [253, 194] on icon "Calendar" at bounding box center [255, 195] width 4 height 5
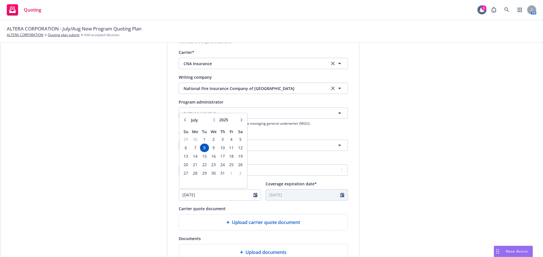
click at [241, 121] on icon "button" at bounding box center [241, 119] width 3 height 3
click at [240, 121] on icon "button" at bounding box center [241, 119] width 3 height 3
click at [228, 148] on span "12" at bounding box center [232, 147] width 8 height 7
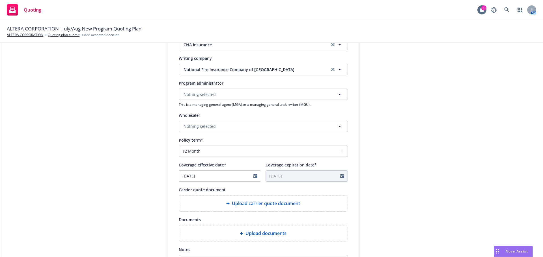
scroll to position [170, 0]
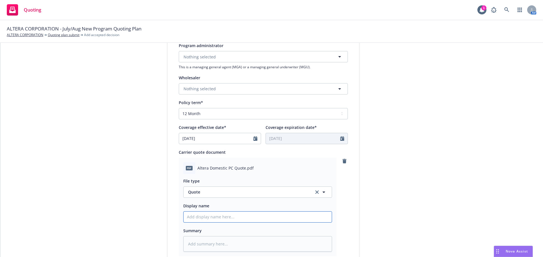
click at [194, 217] on input "Display name" at bounding box center [257, 217] width 148 height 11
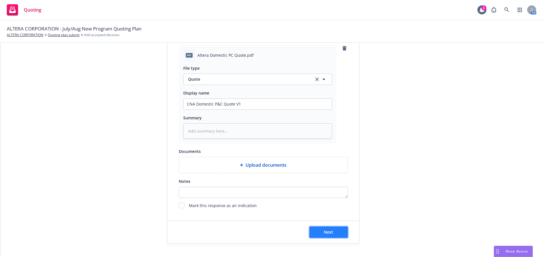
click at [334, 235] on button "Next" at bounding box center [328, 232] width 38 height 11
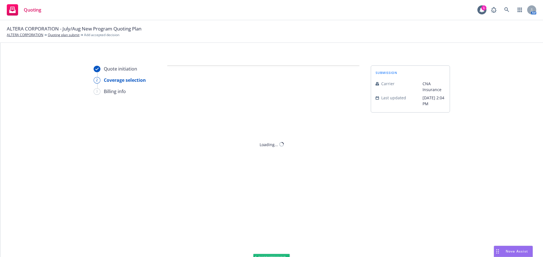
scroll to position [0, 0]
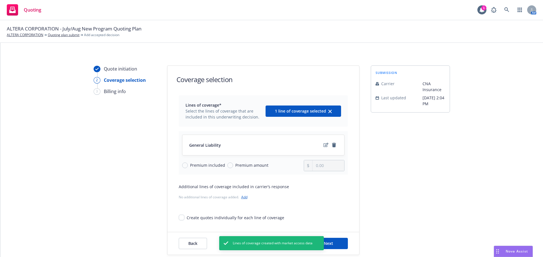
click at [233, 166] on span "Premium amount" at bounding box center [250, 166] width 35 height 6
click at [230, 166] on input "Premium amount" at bounding box center [230, 166] width 6 height 6
drag, startPoint x: 328, startPoint y: 169, endPoint x: 308, endPoint y: 170, distance: 19.8
click at [306, 170] on div "0.00" at bounding box center [324, 165] width 41 height 11
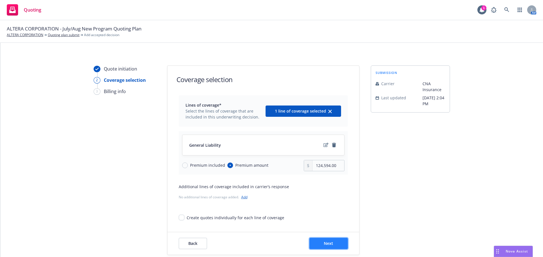
click at [320, 240] on button "Next" at bounding box center [328, 243] width 38 height 11
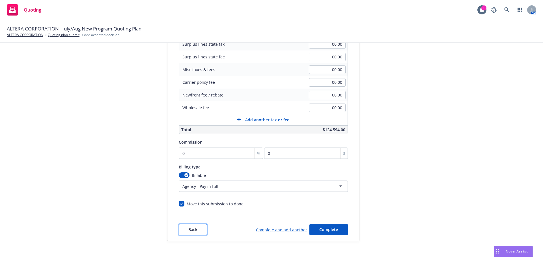
click at [192, 230] on span "Back" at bounding box center [192, 229] width 9 height 5
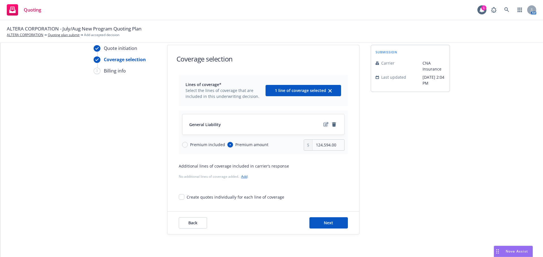
click at [323, 124] on icon "edit" at bounding box center [325, 124] width 5 height 5
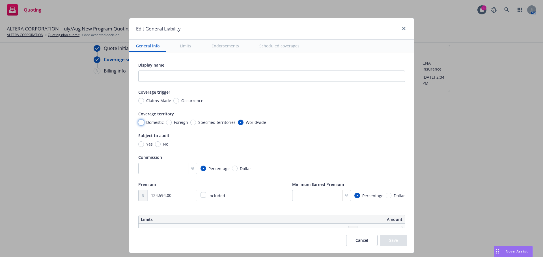
drag, startPoint x: 139, startPoint y: 123, endPoint x: 162, endPoint y: 129, distance: 24.3
click at [140, 123] on input "Domestic" at bounding box center [141, 123] width 6 height 6
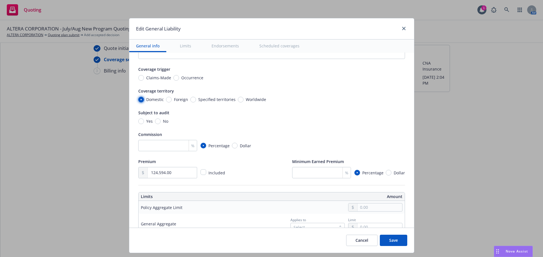
scroll to position [28, 0]
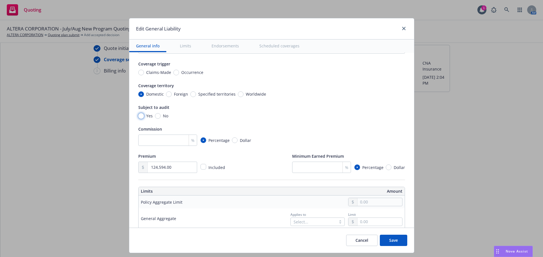
click at [139, 116] on input "Yes" at bounding box center [141, 116] width 6 height 6
click at [159, 143] on input "number" at bounding box center [167, 140] width 59 height 11
click at [292, 111] on div "Subject to audit Yes No" at bounding box center [271, 111] width 267 height 15
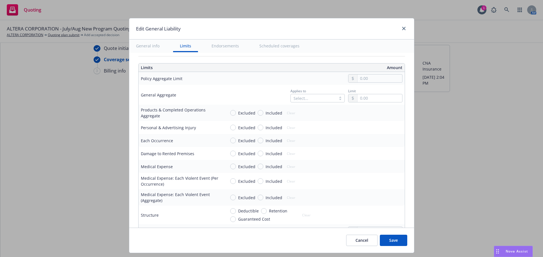
scroll to position [141, 0]
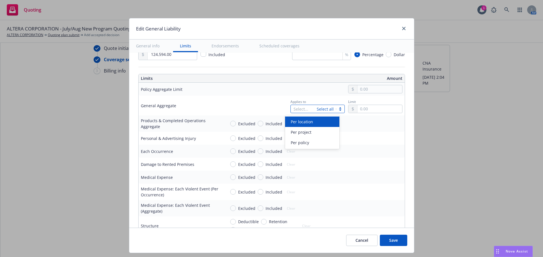
click at [318, 109] on div "Select... Select all" at bounding box center [317, 109] width 54 height 8
drag, startPoint x: 312, startPoint y: 143, endPoint x: 359, endPoint y: 124, distance: 50.5
click at [313, 143] on div "Per policy" at bounding box center [311, 143] width 47 height 6
click at [379, 107] on input "text" at bounding box center [379, 109] width 44 height 8
click at [368, 143] on button "$2,000,000.00" at bounding box center [372, 143] width 49 height 10
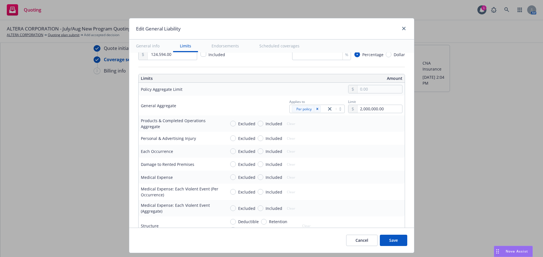
drag, startPoint x: 399, startPoint y: 239, endPoint x: 394, endPoint y: 239, distance: 5.4
click at [399, 239] on button "Save" at bounding box center [393, 240] width 27 height 11
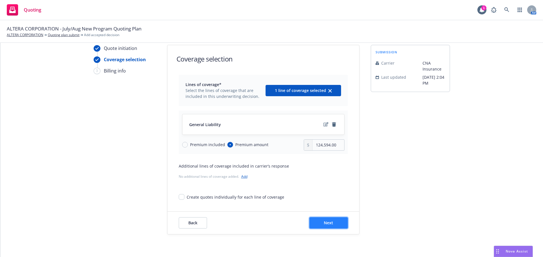
click at [338, 227] on button "Next" at bounding box center [328, 223] width 38 height 11
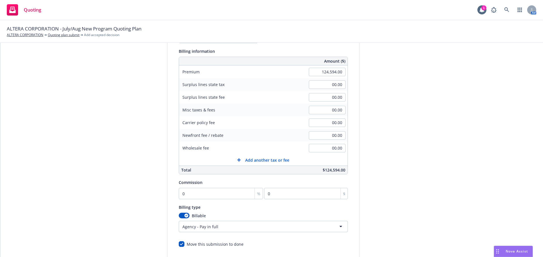
scroll to position [77, 0]
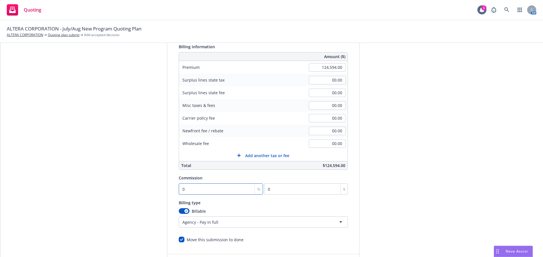
click at [188, 185] on input "0" at bounding box center [221, 189] width 85 height 11
click at [184, 211] on div "button" at bounding box center [186, 211] width 4 height 4
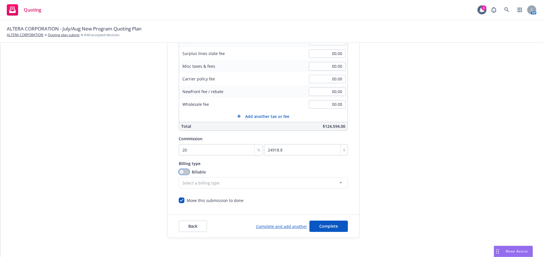
scroll to position [120, 0]
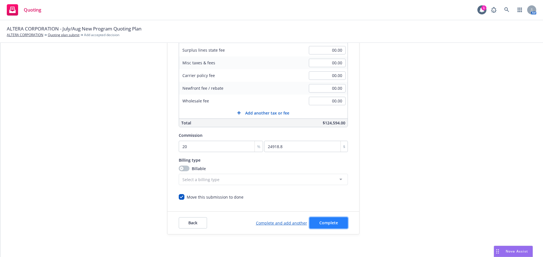
click at [319, 225] on span "Complete" at bounding box center [328, 222] width 19 height 5
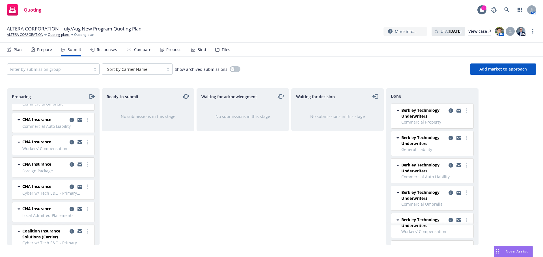
scroll to position [339, 0]
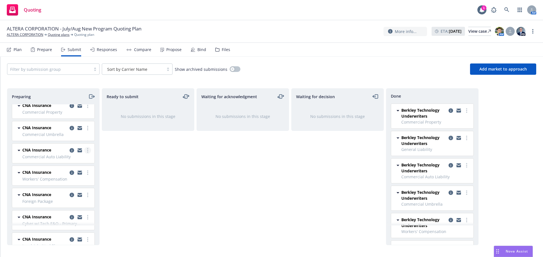
click at [87, 151] on icon "more" at bounding box center [87, 150] width 1 height 5
click at [62, 195] on span "Add accepted decision" at bounding box center [58, 195] width 57 height 5
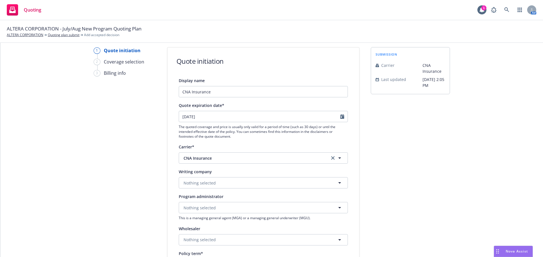
scroll to position [28, 0]
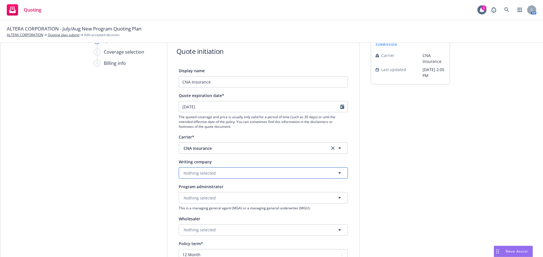
click at [200, 173] on span "Nothing selected" at bounding box center [199, 173] width 32 height 6
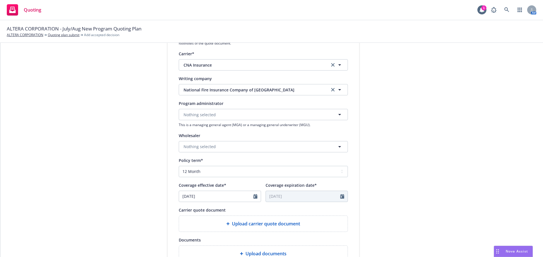
scroll to position [113, 0]
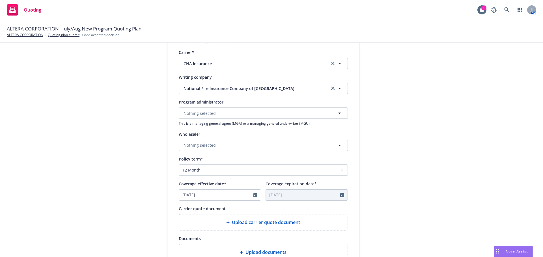
click at [254, 195] on div at bounding box center [256, 195] width 7 height 11
click at [253, 195] on icon "Calendar" at bounding box center [255, 195] width 4 height 5
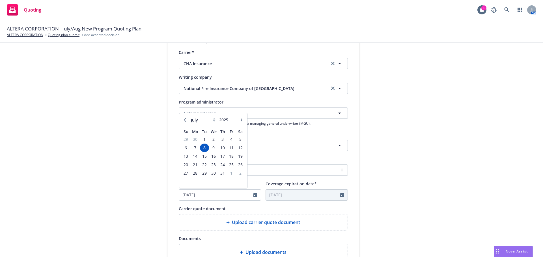
click at [238, 120] on button "button" at bounding box center [241, 120] width 7 height 7
click at [230, 147] on span "12" at bounding box center [232, 147] width 8 height 7
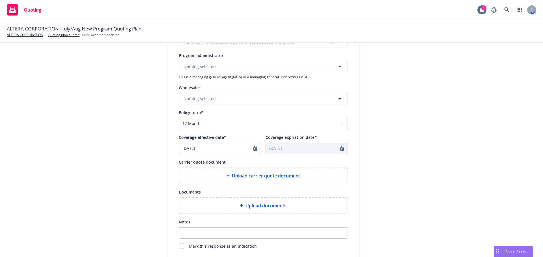
scroll to position [170, 0]
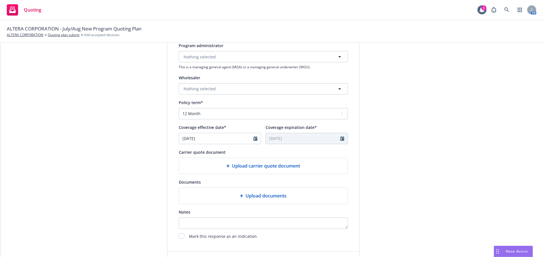
click at [225, 168] on div "Upload carrier quote document" at bounding box center [262, 166] width 159 height 7
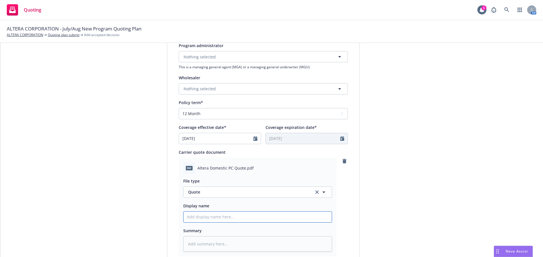
click at [210, 213] on input "Display name" at bounding box center [257, 217] width 148 height 11
paste input "CNA Domestic P&C Quote V1"
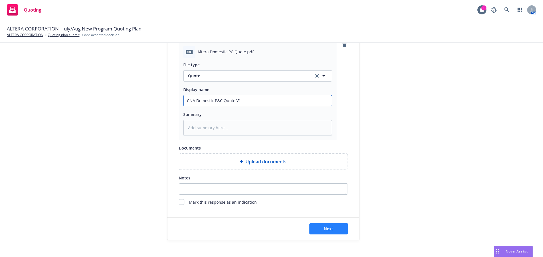
scroll to position [292, 0]
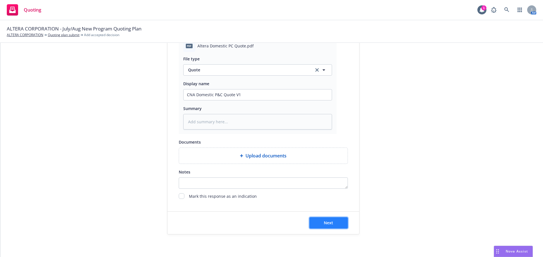
drag, startPoint x: 320, startPoint y: 223, endPoint x: 316, endPoint y: 224, distance: 3.7
click at [320, 223] on button "Next" at bounding box center [328, 223] width 38 height 11
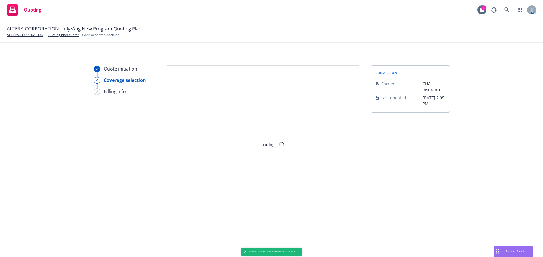
scroll to position [0, 0]
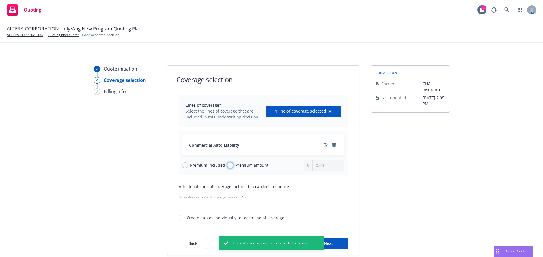
drag, startPoint x: 225, startPoint y: 166, endPoint x: 278, endPoint y: 169, distance: 52.9
click at [227, 166] on input "Premium amount" at bounding box center [230, 166] width 6 height 6
drag, startPoint x: 317, startPoint y: 168, endPoint x: 294, endPoint y: 170, distance: 23.6
click at [294, 171] on div "Premium included Premium amount 0.00" at bounding box center [263, 165] width 162 height 11
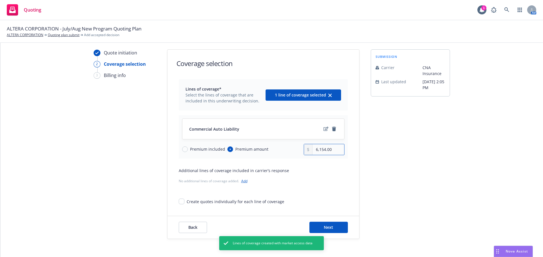
scroll to position [21, 0]
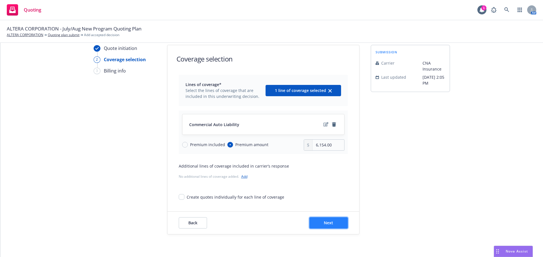
click at [324, 220] on button "Next" at bounding box center [328, 223] width 38 height 11
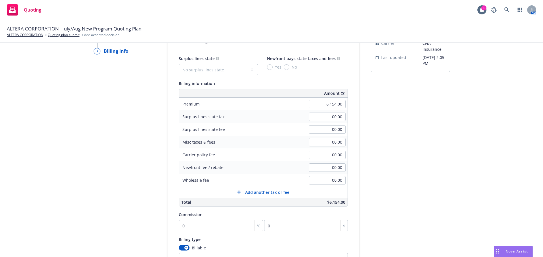
scroll to position [49, 0]
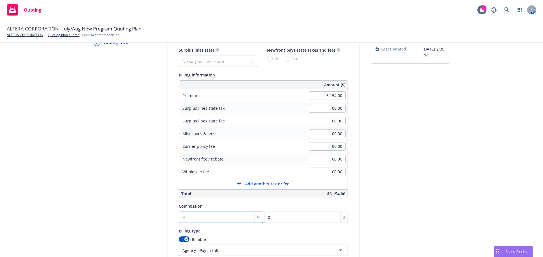
click at [190, 218] on input "0" at bounding box center [221, 217] width 85 height 11
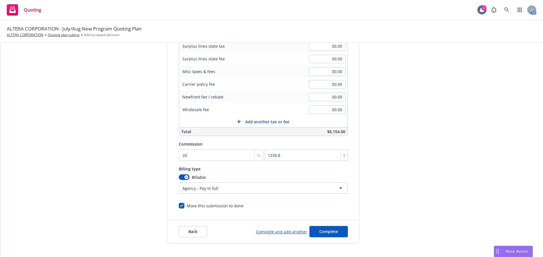
scroll to position [120, 0]
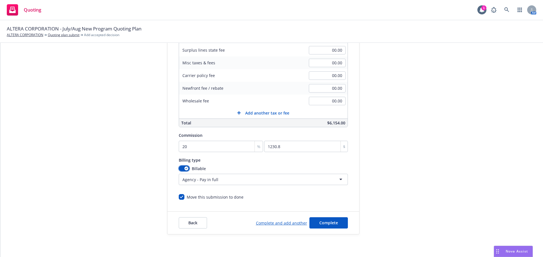
click at [179, 167] on button "button" at bounding box center [184, 169] width 11 height 6
click at [326, 221] on span "Complete" at bounding box center [328, 222] width 19 height 5
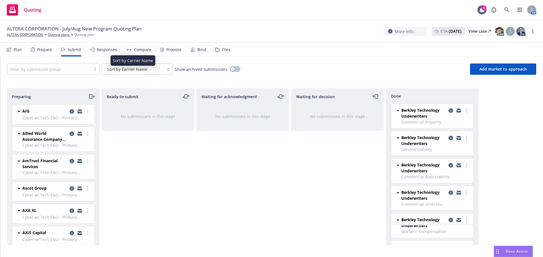
click at [145, 68] on span "Sort by Carrier Name" at bounding box center [127, 69] width 40 height 6
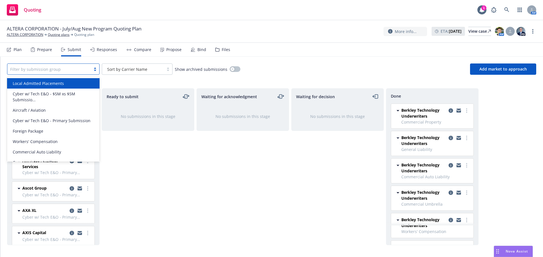
click at [55, 72] on div at bounding box center [49, 69] width 78 height 7
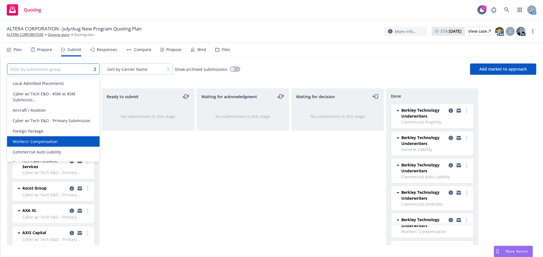
click at [40, 145] on div "Workers' Compensation" at bounding box center [53, 142] width 92 height 10
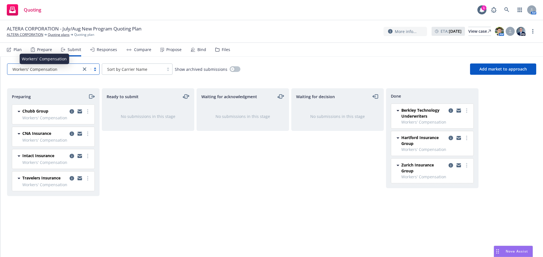
click at [63, 69] on div "Workers' Compensation" at bounding box center [44, 69] width 68 height 6
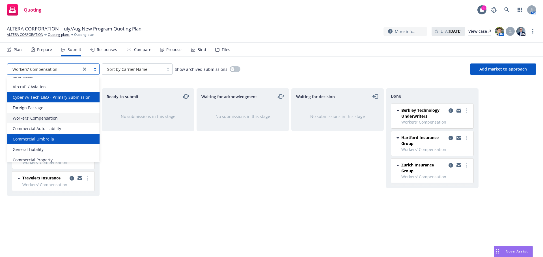
scroll to position [28, 0]
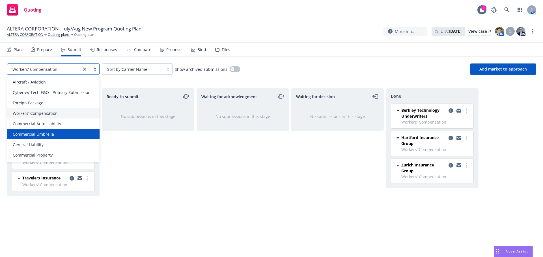
click at [50, 133] on span "Commercial Umbrella" at bounding box center [33, 134] width 41 height 6
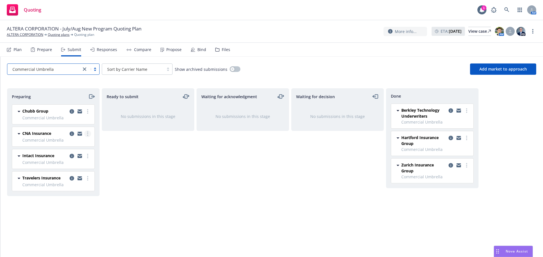
click at [89, 134] on link "more" at bounding box center [87, 134] width 7 height 7
click at [69, 178] on span "Add accepted decision" at bounding box center [62, 179] width 57 height 5
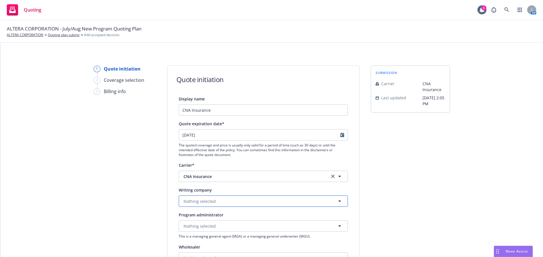
drag, startPoint x: 209, startPoint y: 202, endPoint x: 206, endPoint y: 196, distance: 6.5
click at [209, 202] on span "Nothing selected" at bounding box center [199, 202] width 32 height 6
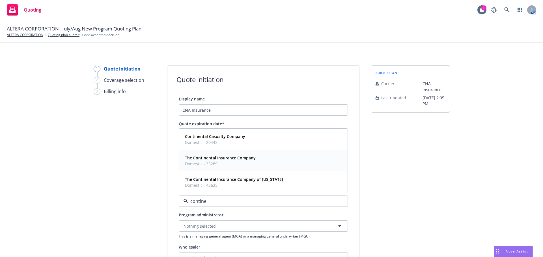
click at [198, 159] on strong "The Continental Insurance Company" at bounding box center [220, 157] width 71 height 5
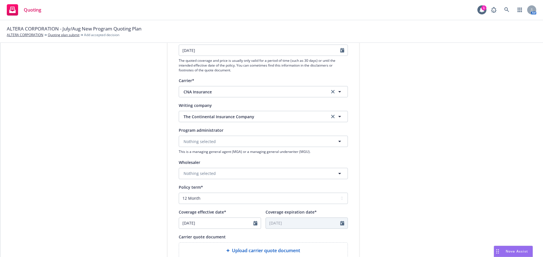
scroll to position [113, 0]
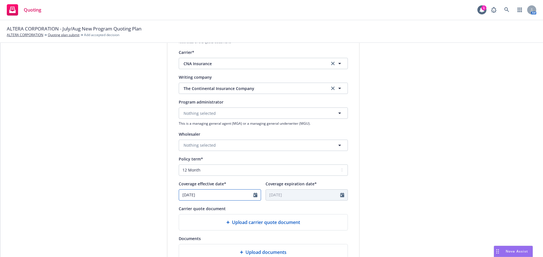
click at [254, 196] on icon "Calendar" at bounding box center [255, 195] width 4 height 5
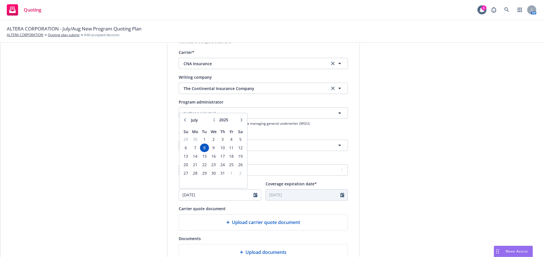
click at [240, 121] on icon "button" at bounding box center [241, 119] width 3 height 3
click at [229, 148] on span "12" at bounding box center [232, 147] width 8 height 7
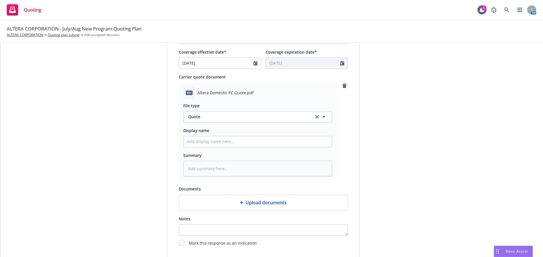
scroll to position [254, 0]
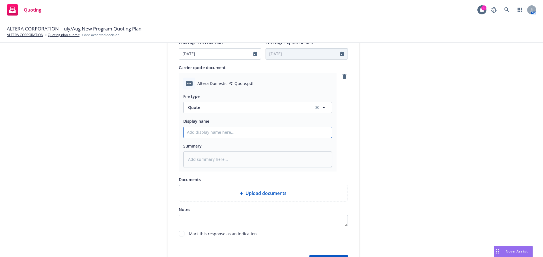
click at [222, 131] on input "Display name" at bounding box center [257, 132] width 148 height 11
paste input "CNA Domestic P&C Quote V1"
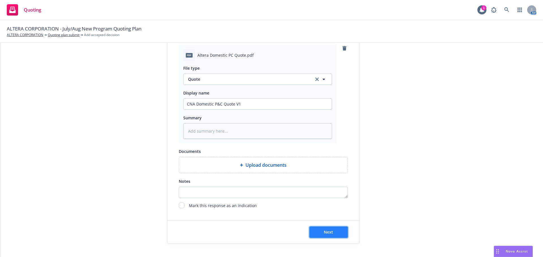
click at [331, 233] on button "Next" at bounding box center [328, 232] width 38 height 11
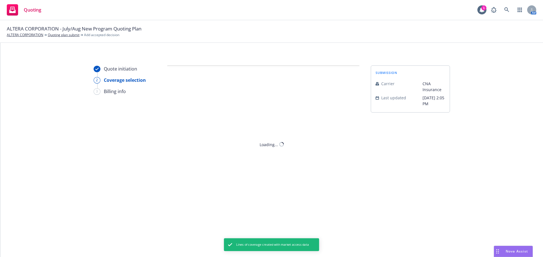
scroll to position [0, 0]
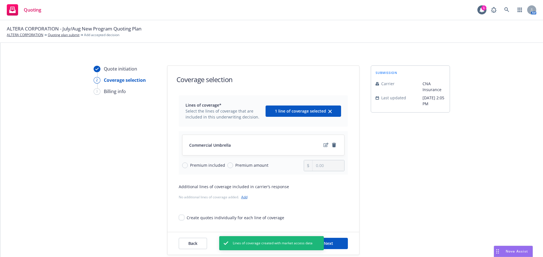
drag, startPoint x: 231, startPoint y: 166, endPoint x: 247, endPoint y: 167, distance: 15.6
click at [233, 166] on span "Premium amount" at bounding box center [250, 166] width 35 height 6
click at [231, 166] on input "Premium amount" at bounding box center [230, 166] width 6 height 6
drag, startPoint x: 320, startPoint y: 164, endPoint x: 306, endPoint y: 168, distance: 14.3
click at [308, 167] on div "0.00" at bounding box center [324, 165] width 41 height 11
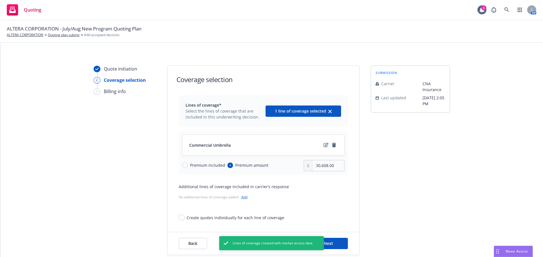
click at [324, 143] on icon "edit" at bounding box center [325, 145] width 5 height 5
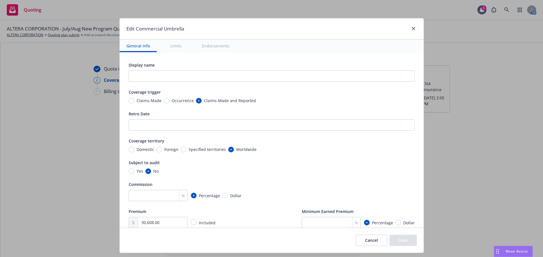
click at [169, 101] on span "Occurrence" at bounding box center [181, 101] width 24 height 6
click at [167, 101] on input "Occurrence" at bounding box center [167, 101] width 6 height 6
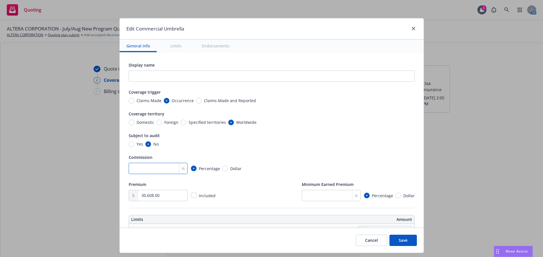
click at [145, 169] on input "number" at bounding box center [158, 168] width 59 height 11
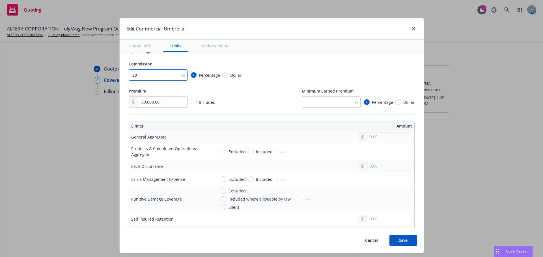
scroll to position [113, 0]
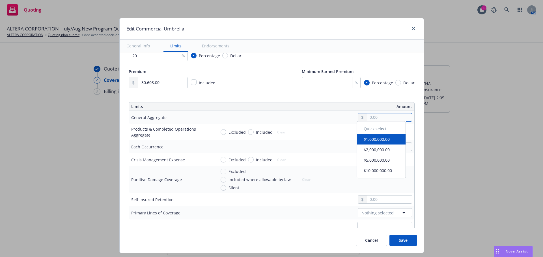
click at [374, 117] on input "text" at bounding box center [389, 118] width 44 height 8
drag, startPoint x: 371, startPoint y: 116, endPoint x: 370, endPoint y: 119, distance: 3.3
click at [370, 118] on input "text" at bounding box center [389, 118] width 44 height 8
click at [371, 114] on input "text" at bounding box center [389, 118] width 44 height 8
click at [372, 121] on input "text" at bounding box center [389, 118] width 44 height 8
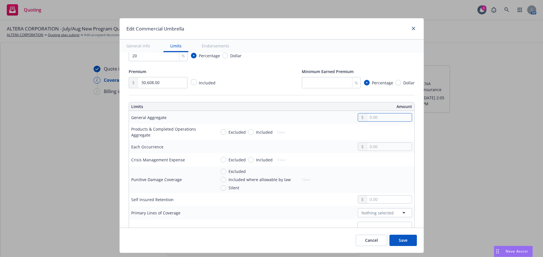
click at [372, 116] on input "text" at bounding box center [389, 118] width 44 height 8
click at [382, 118] on input "text" at bounding box center [389, 118] width 44 height 8
click at [372, 149] on input "text" at bounding box center [389, 147] width 44 height 8
click at [370, 201] on button "$10,000,000.00" at bounding box center [381, 202] width 49 height 10
click at [370, 117] on input "text" at bounding box center [389, 118] width 44 height 8
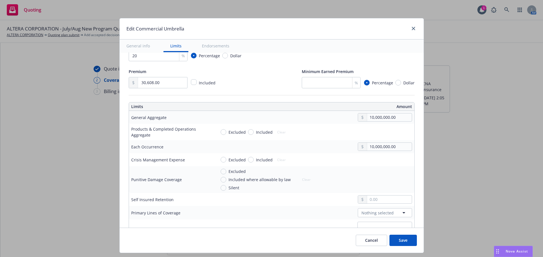
click at [372, 171] on button "$10,000,000.00" at bounding box center [381, 173] width 49 height 10
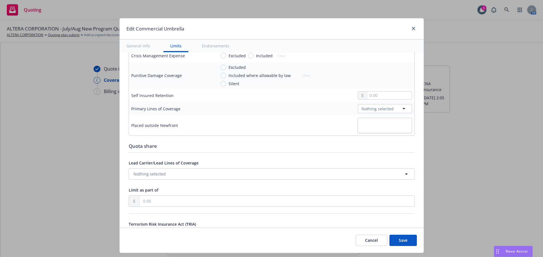
scroll to position [226, 0]
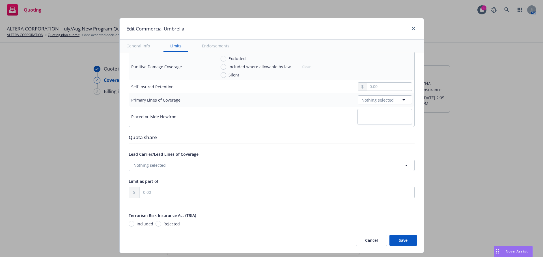
click at [408, 241] on button "Save" at bounding box center [402, 240] width 27 height 11
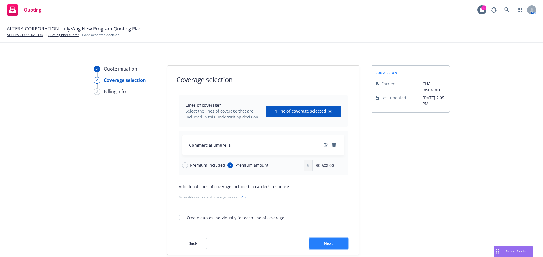
click at [327, 242] on span "Next" at bounding box center [328, 243] width 9 height 5
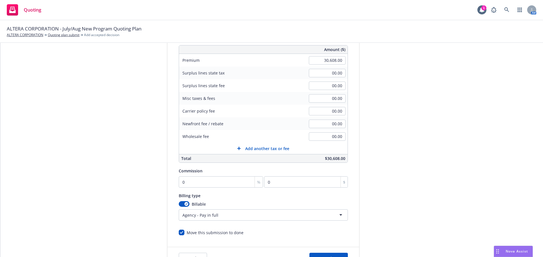
scroll to position [85, 0]
click at [196, 183] on input "0" at bounding box center [221, 181] width 85 height 11
click at [184, 202] on div "button" at bounding box center [186, 204] width 4 height 4
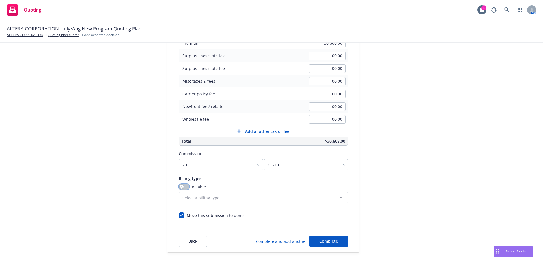
scroll to position [120, 0]
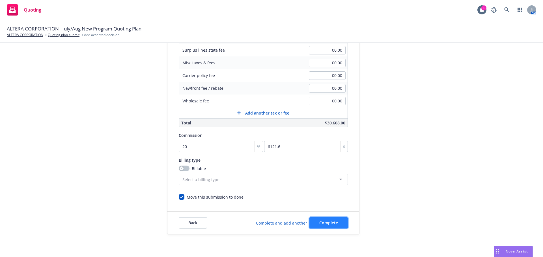
click at [320, 219] on button "Complete" at bounding box center [328, 223] width 38 height 11
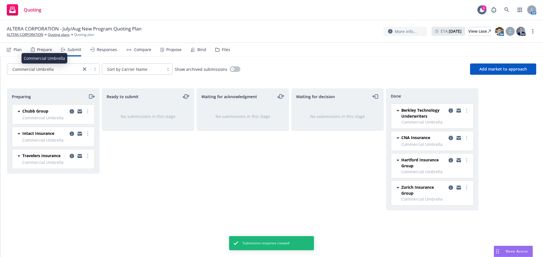
click at [72, 71] on div "Commercial Umbrella" at bounding box center [44, 69] width 68 height 6
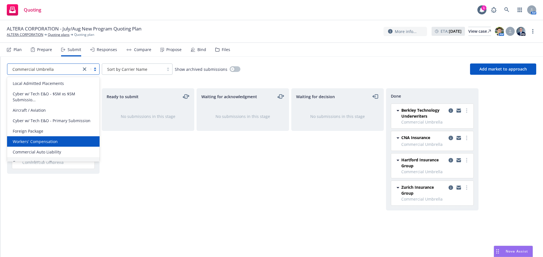
click at [52, 141] on span "Workers' Compensation" at bounding box center [35, 142] width 45 height 6
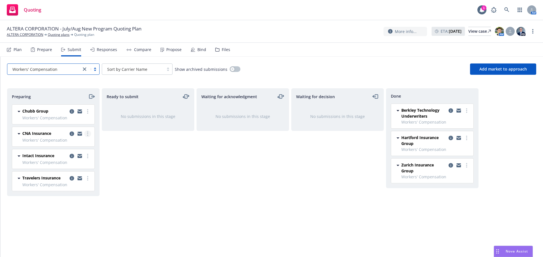
click at [86, 135] on link "more" at bounding box center [87, 134] width 7 height 7
click at [68, 179] on span "Add accepted decision" at bounding box center [62, 179] width 57 height 5
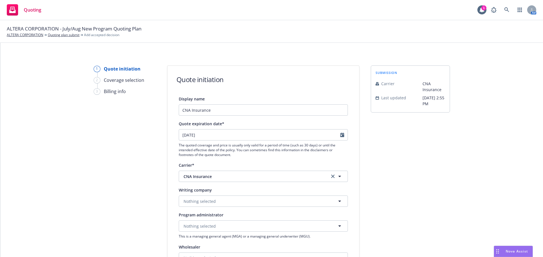
scroll to position [57, 0]
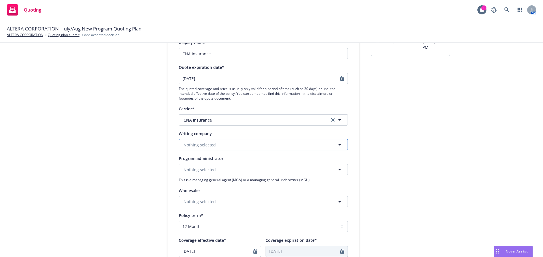
click at [198, 146] on span "Nothing selected" at bounding box center [199, 145] width 32 height 6
click at [245, 252] on input "[DATE]" at bounding box center [216, 251] width 74 height 11
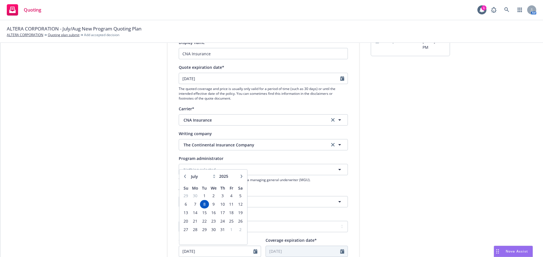
click at [238, 178] on button "button" at bounding box center [241, 176] width 7 height 7
click at [240, 178] on icon "button" at bounding box center [241, 176] width 3 height 3
drag, startPoint x: 228, startPoint y: 205, endPoint x: 233, endPoint y: 205, distance: 4.8
click at [228, 205] on span "12" at bounding box center [232, 204] width 8 height 7
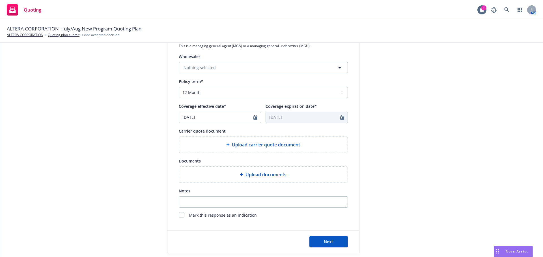
scroll to position [198, 0]
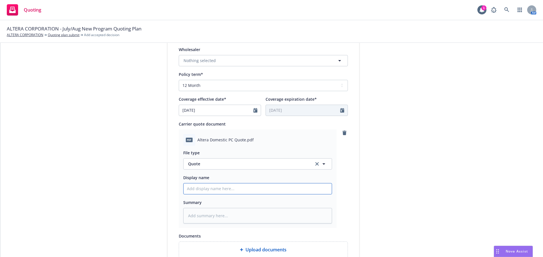
click at [222, 189] on input "Display name" at bounding box center [257, 189] width 148 height 11
paste input "CNA Domestic P&C Quote V1"
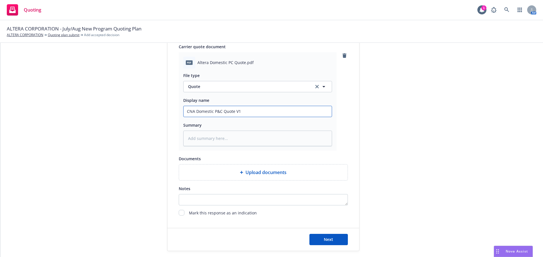
scroll to position [283, 0]
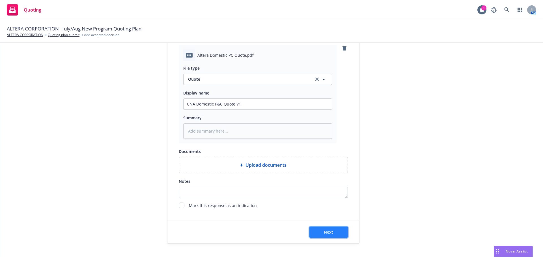
click at [329, 231] on span "Next" at bounding box center [328, 232] width 9 height 5
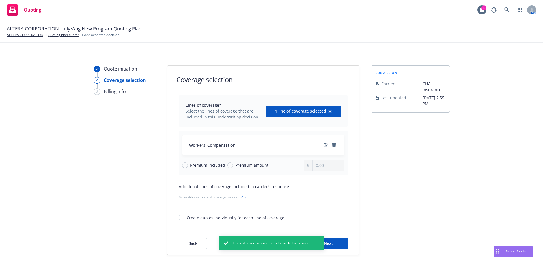
click at [233, 166] on span "Premium amount" at bounding box center [250, 166] width 35 height 6
click at [231, 166] on input "Premium amount" at bounding box center [230, 166] width 6 height 6
drag, startPoint x: 331, startPoint y: 165, endPoint x: 281, endPoint y: 165, distance: 50.0
click at [283, 165] on div "Premium included Premium amount 0.00" at bounding box center [263, 165] width 162 height 11
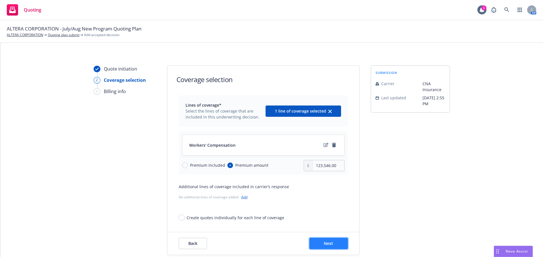
click at [324, 242] on span "Next" at bounding box center [328, 243] width 9 height 5
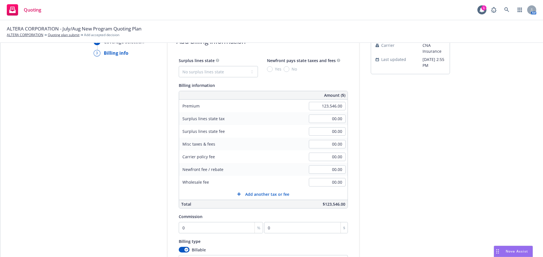
scroll to position [85, 0]
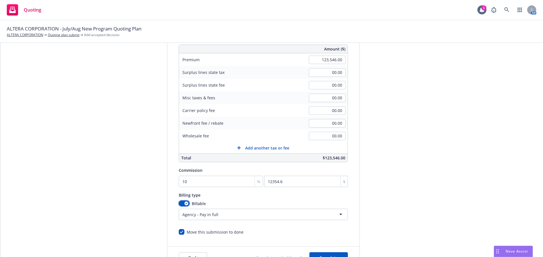
drag, startPoint x: 183, startPoint y: 203, endPoint x: 231, endPoint y: 211, distance: 48.1
click at [184, 203] on div "button" at bounding box center [186, 204] width 4 height 4
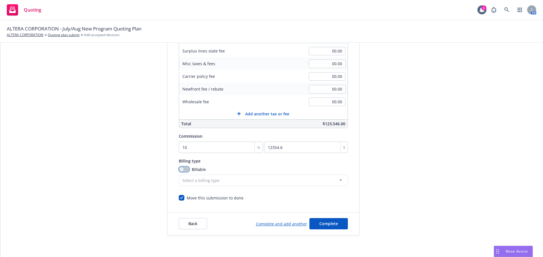
scroll to position [120, 0]
drag, startPoint x: 332, startPoint y: 224, endPoint x: 311, endPoint y: 220, distance: 20.6
click at [332, 224] on span "Complete" at bounding box center [328, 222] width 19 height 5
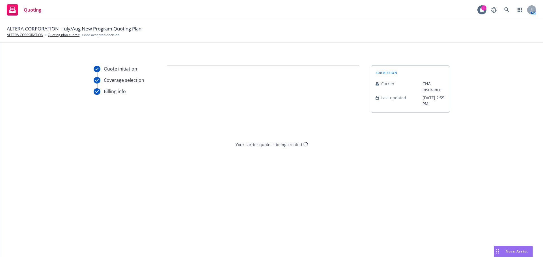
scroll to position [0, 0]
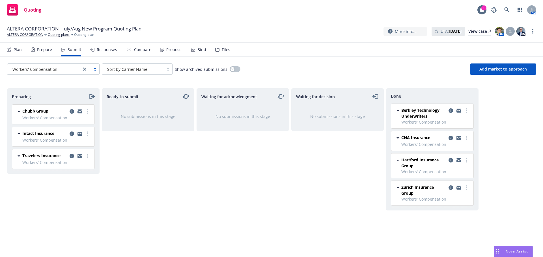
click at [83, 69] on link "close" at bounding box center [84, 69] width 7 height 7
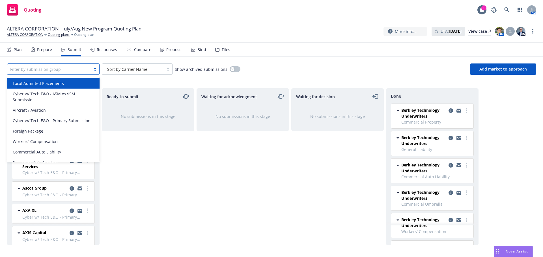
click at [146, 170] on div "Ready to submit No submissions in this stage" at bounding box center [148, 166] width 92 height 157
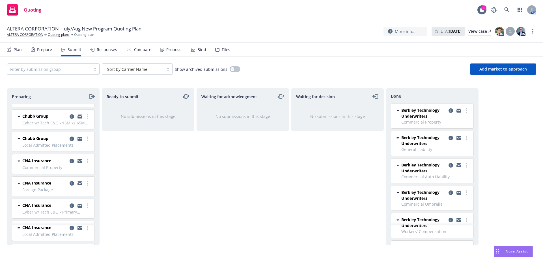
scroll to position [283, 0]
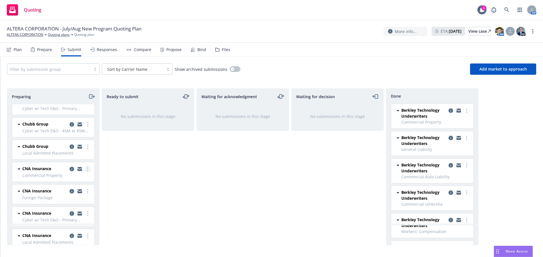
click at [87, 170] on icon "more" at bounding box center [87, 169] width 1 height 5
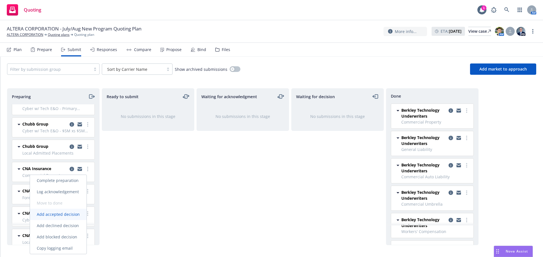
click at [68, 215] on span "Add accepted decision" at bounding box center [58, 214] width 57 height 5
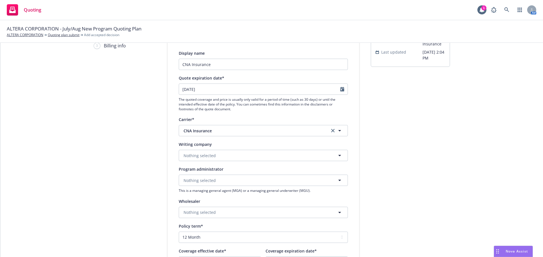
scroll to position [57, 0]
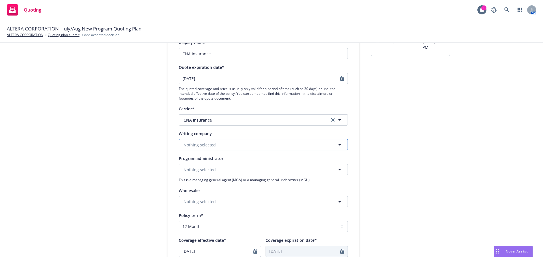
click at [198, 144] on span "Nothing selected" at bounding box center [199, 145] width 32 height 6
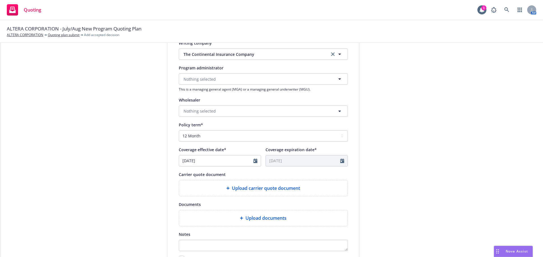
scroll to position [170, 0]
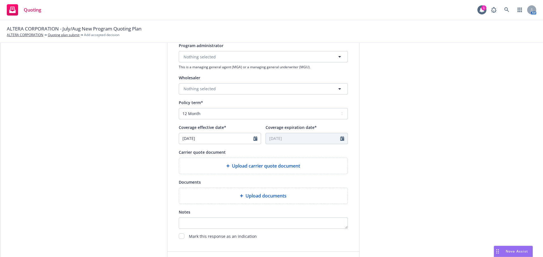
click at [256, 140] on div at bounding box center [256, 138] width 7 height 11
click at [249, 140] on input "[DATE]" at bounding box center [216, 138] width 74 height 11
click at [240, 153] on icon "button" at bounding box center [241, 152] width 3 height 3
click at [232, 180] on span "12" at bounding box center [232, 180] width 8 height 7
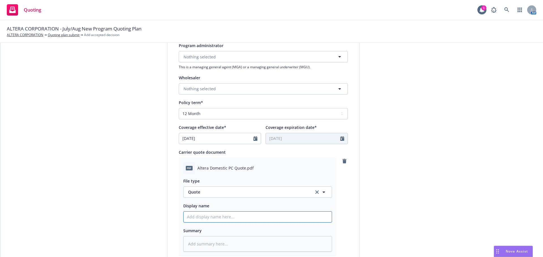
click at [214, 216] on input "Display name" at bounding box center [257, 217] width 148 height 11
paste input "CNA Domestic P&C Quote V1"
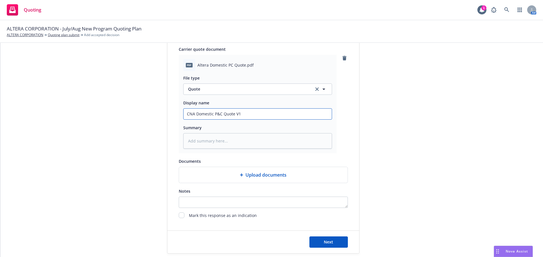
scroll to position [283, 0]
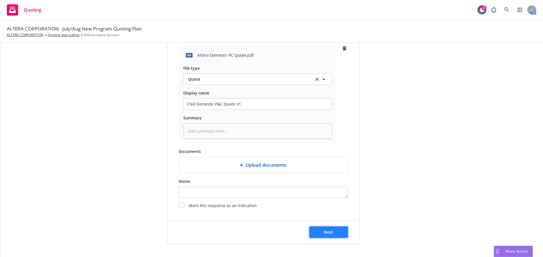
click at [331, 232] on button "Next" at bounding box center [328, 232] width 38 height 11
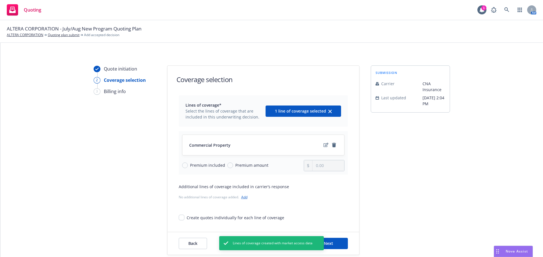
scroll to position [21, 0]
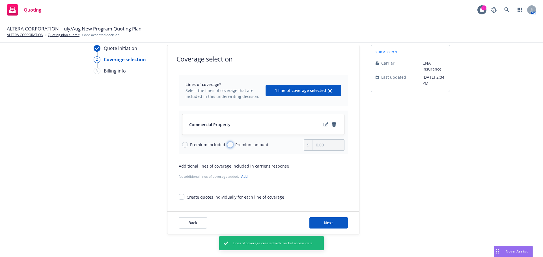
click at [229, 144] on input "Premium amount" at bounding box center [230, 145] width 6 height 6
drag, startPoint x: 313, startPoint y: 146, endPoint x: 289, endPoint y: 146, distance: 24.3
click at [290, 146] on div "Premium included Premium amount 0.00" at bounding box center [263, 145] width 162 height 11
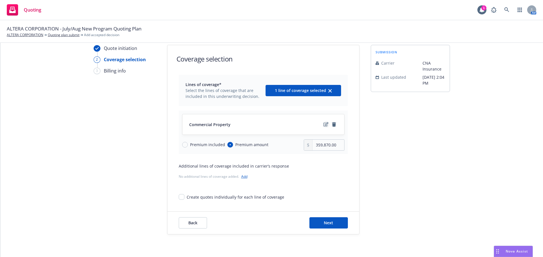
click at [323, 124] on icon "edit" at bounding box center [325, 124] width 5 height 5
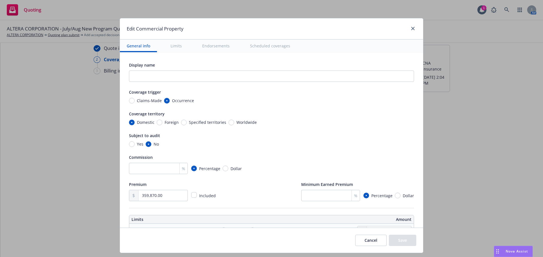
scroll to position [28, 0]
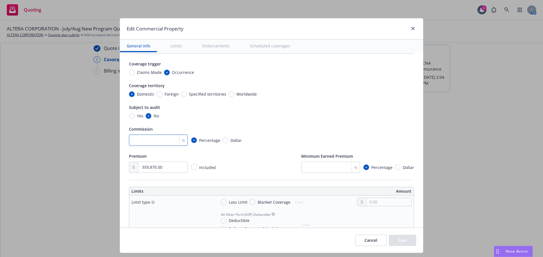
click at [155, 142] on input "number" at bounding box center [158, 140] width 59 height 11
click at [242, 155] on div "Premium 359,870.00 Included Minimum Earned Premium % Percentage Dollar" at bounding box center [271, 163] width 285 height 20
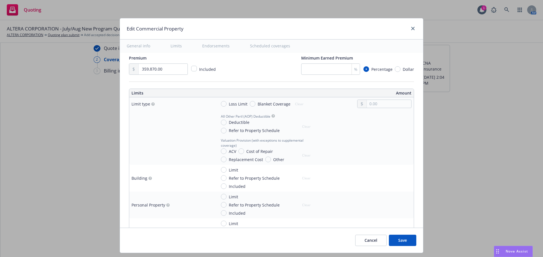
scroll to position [141, 0]
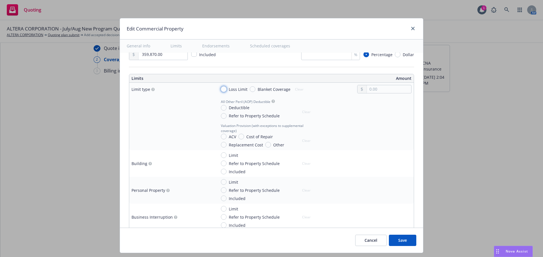
drag, startPoint x: 220, startPoint y: 90, endPoint x: 226, endPoint y: 90, distance: 6.2
click at [221, 90] on input "Loss Limit" at bounding box center [224, 89] width 6 height 6
click at [376, 88] on input "text" at bounding box center [389, 89] width 44 height 8
click at [250, 90] on input "Blanket Coverage" at bounding box center [253, 89] width 6 height 6
click at [221, 90] on input "Loss Limit" at bounding box center [224, 89] width 6 height 6
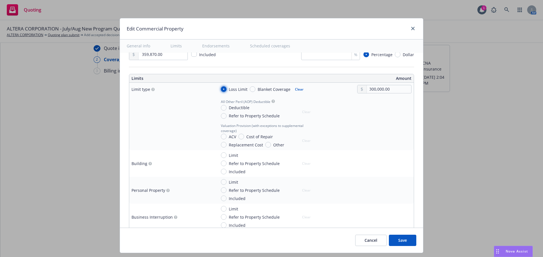
scroll to position [170, 0]
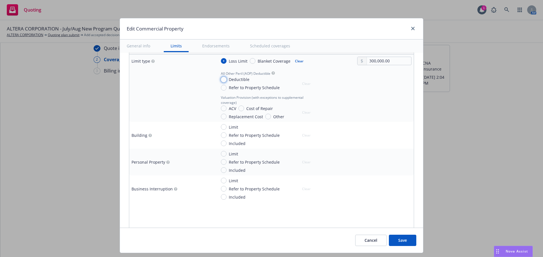
click at [221, 81] on input "Deductible" at bounding box center [224, 80] width 6 height 6
click at [379, 86] on input "text" at bounding box center [389, 87] width 44 height 8
click at [221, 116] on input "Replacement Cost" at bounding box center [224, 117] width 6 height 6
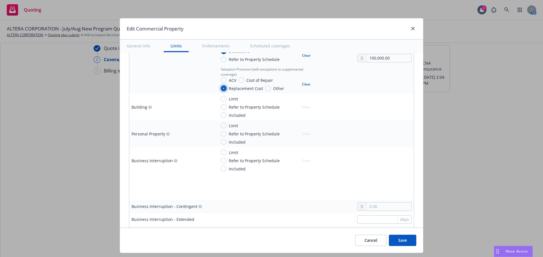
scroll to position [141, 0]
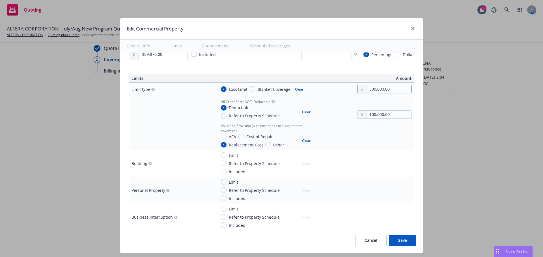
click at [386, 89] on input "300,000.00" at bounding box center [389, 89] width 44 height 8
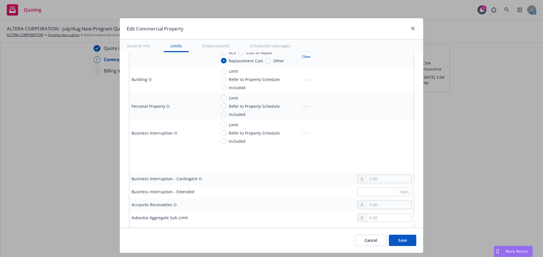
scroll to position [226, 0]
click at [221, 125] on input "Limit" at bounding box center [224, 125] width 6 height 6
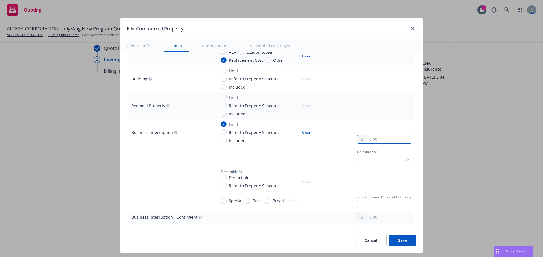
click at [378, 141] on input "text" at bounding box center [389, 140] width 44 height 8
click at [301, 157] on div "Coinsurance %" at bounding box center [313, 155] width 195 height 15
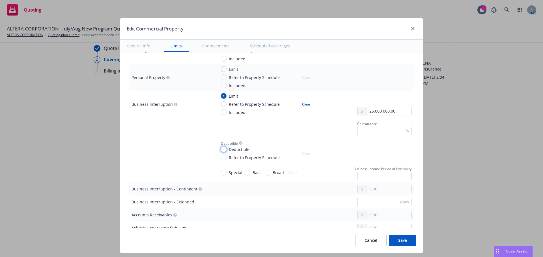
click at [221, 150] on input "Deductible" at bounding box center [224, 150] width 6 height 6
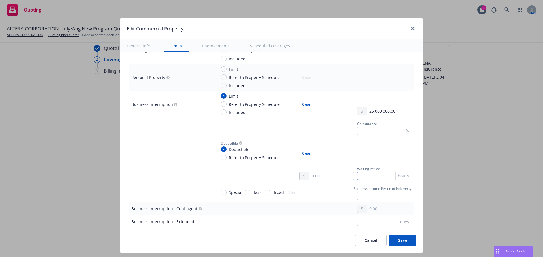
click at [378, 176] on input "text" at bounding box center [384, 176] width 54 height 8
click at [307, 131] on div "Coinsurance %" at bounding box center [313, 127] width 195 height 15
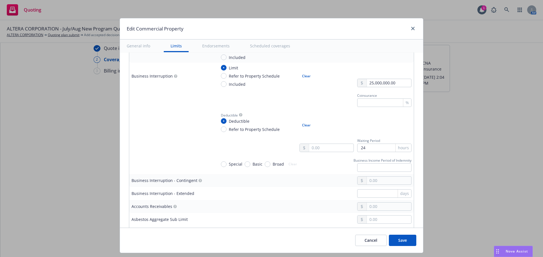
click at [399, 241] on button "Save" at bounding box center [402, 240] width 27 height 11
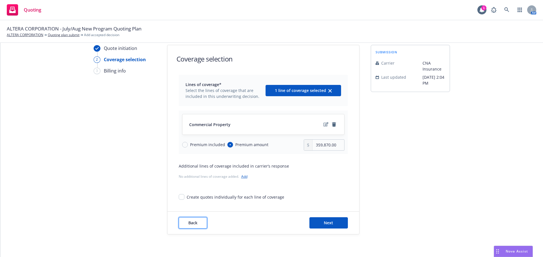
click at [189, 220] on button "Back" at bounding box center [193, 223] width 28 height 11
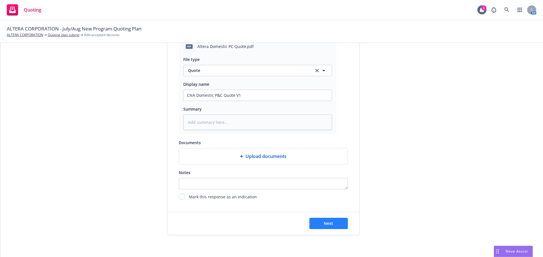
scroll to position [292, 0]
click at [329, 227] on button "Next" at bounding box center [328, 223] width 38 height 11
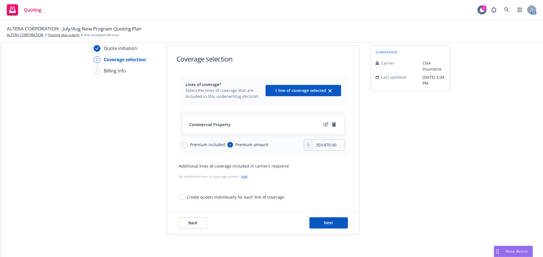
scroll to position [21, 0]
click at [323, 125] on icon "edit" at bounding box center [325, 124] width 5 height 5
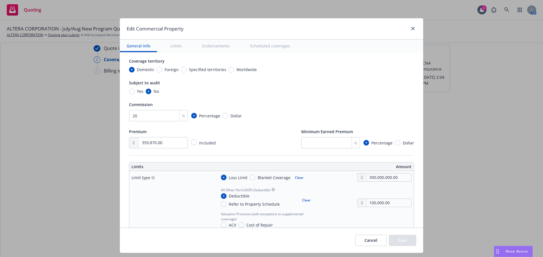
scroll to position [85, 0]
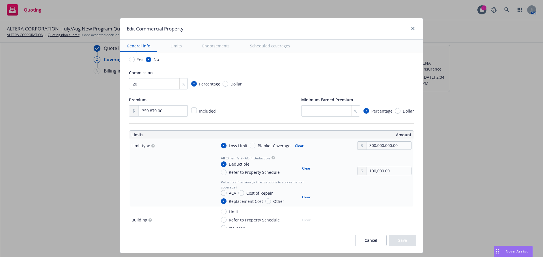
click at [365, 244] on button "Cancel" at bounding box center [370, 240] width 31 height 11
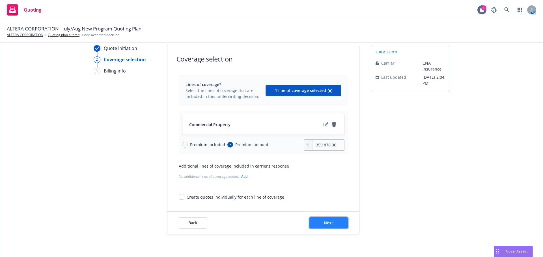
click at [327, 224] on span "Next" at bounding box center [328, 222] width 9 height 5
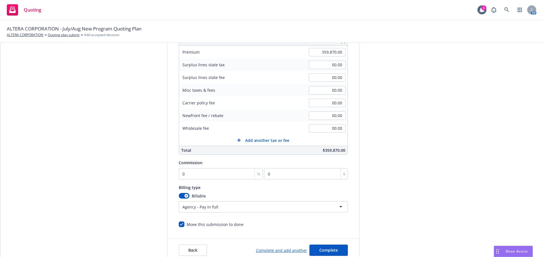
scroll to position [105, 0]
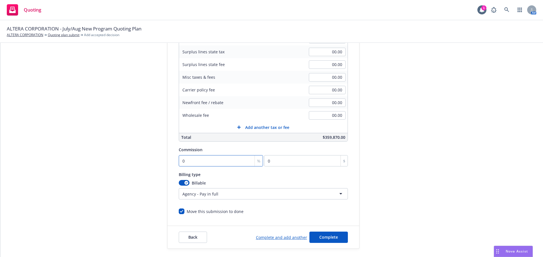
click at [198, 165] on input "0" at bounding box center [221, 160] width 85 height 11
click at [184, 182] on div "button" at bounding box center [186, 183] width 4 height 4
click at [320, 239] on span "Complete" at bounding box center [328, 237] width 19 height 5
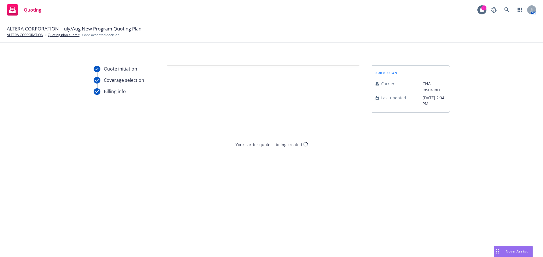
scroll to position [0, 0]
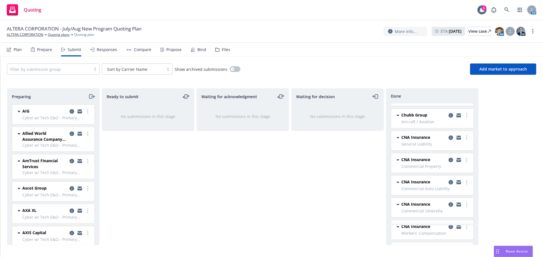
scroll to position [170, 0]
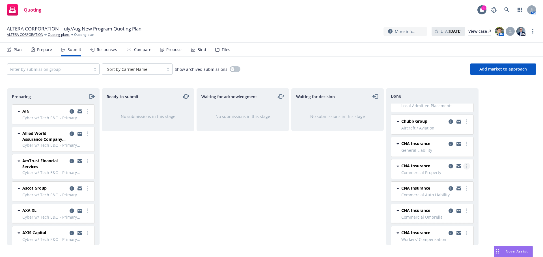
click at [463, 168] on link "more" at bounding box center [466, 166] width 7 height 7
click at [452, 179] on span "Move back one step" at bounding box center [434, 177] width 51 height 5
click at [363, 113] on icon "copy logging email" at bounding box center [364, 112] width 5 height 3
